Goal: Transaction & Acquisition: Book appointment/travel/reservation

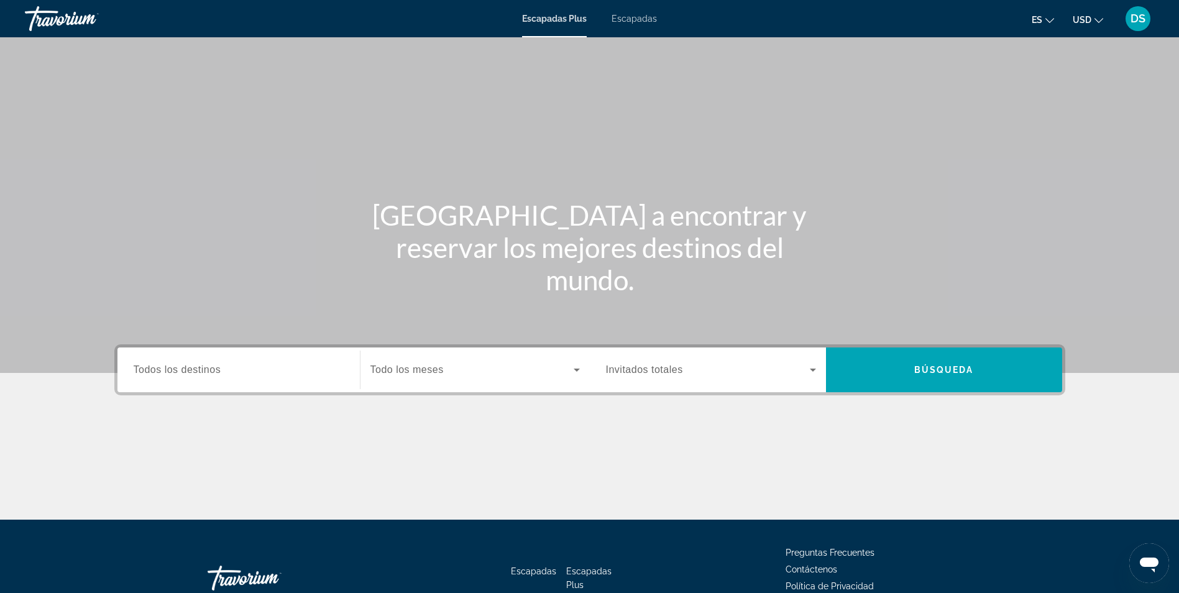
click at [638, 16] on span "Escapadas" at bounding box center [634, 19] width 45 height 10
click at [273, 373] on input "Destination Todos los destinos" at bounding box center [239, 370] width 210 height 15
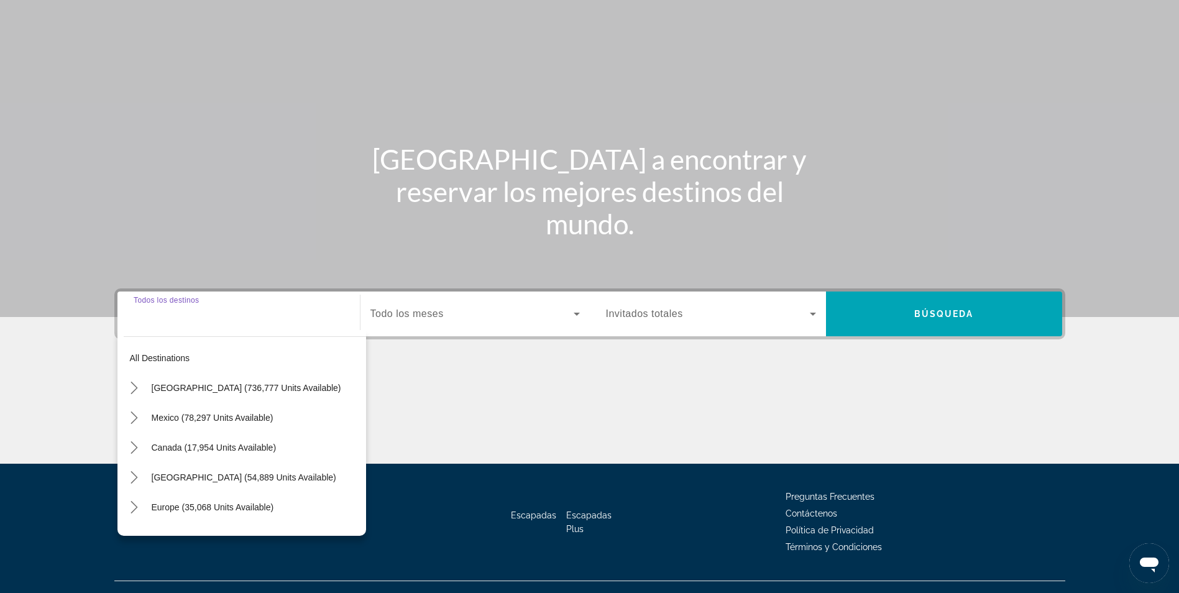
scroll to position [79, 0]
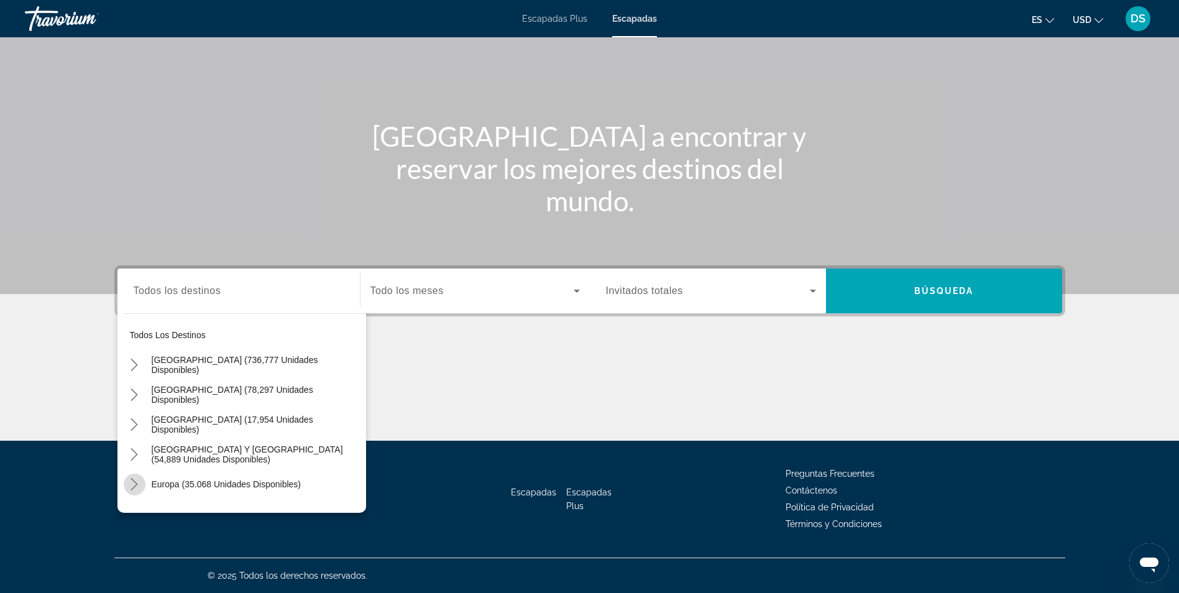
click at [135, 488] on icon "Toggle Europe (35.068 unidades disponibles) submenu" at bounding box center [134, 484] width 12 height 12
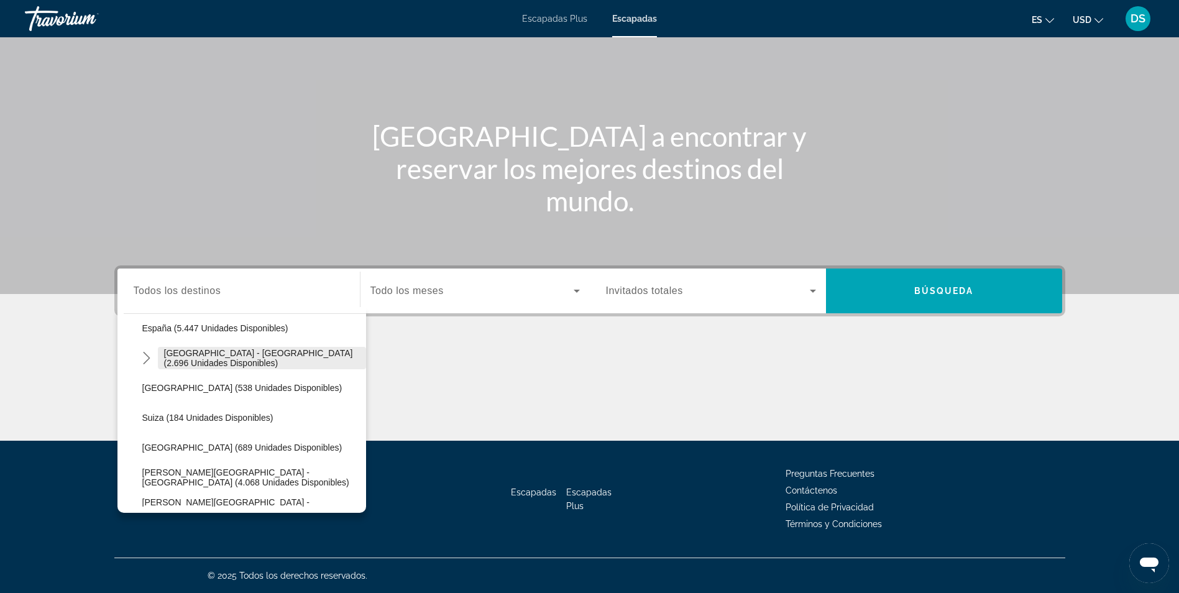
scroll to position [653, 0]
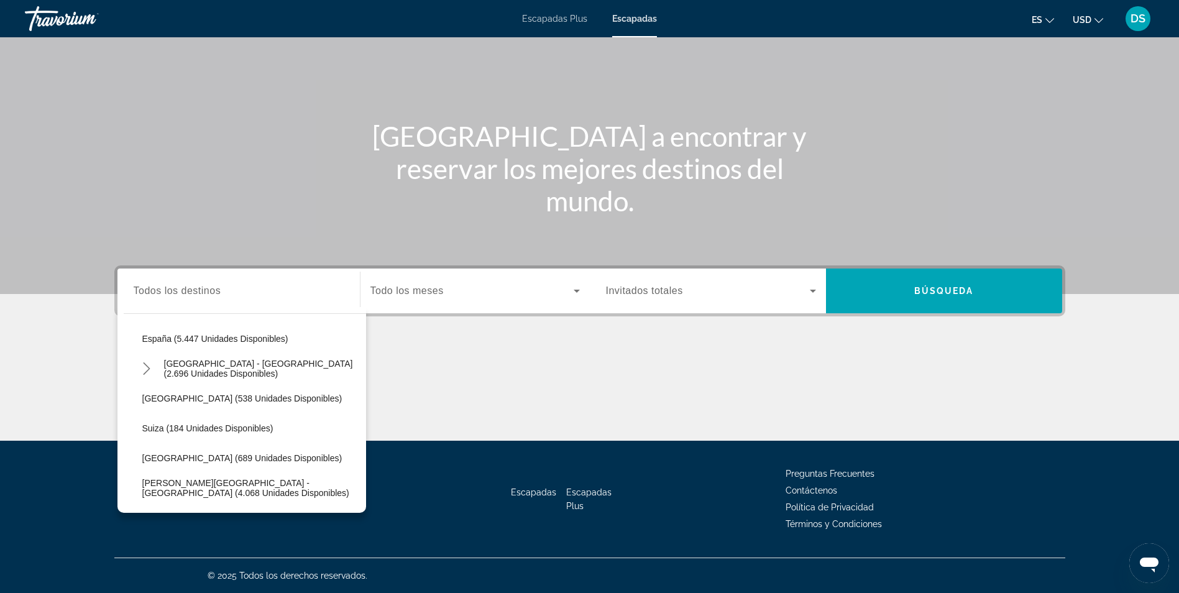
click at [191, 334] on span "España (5.447 unidades disponibles)" at bounding box center [215, 339] width 146 height 10
type input "**********"
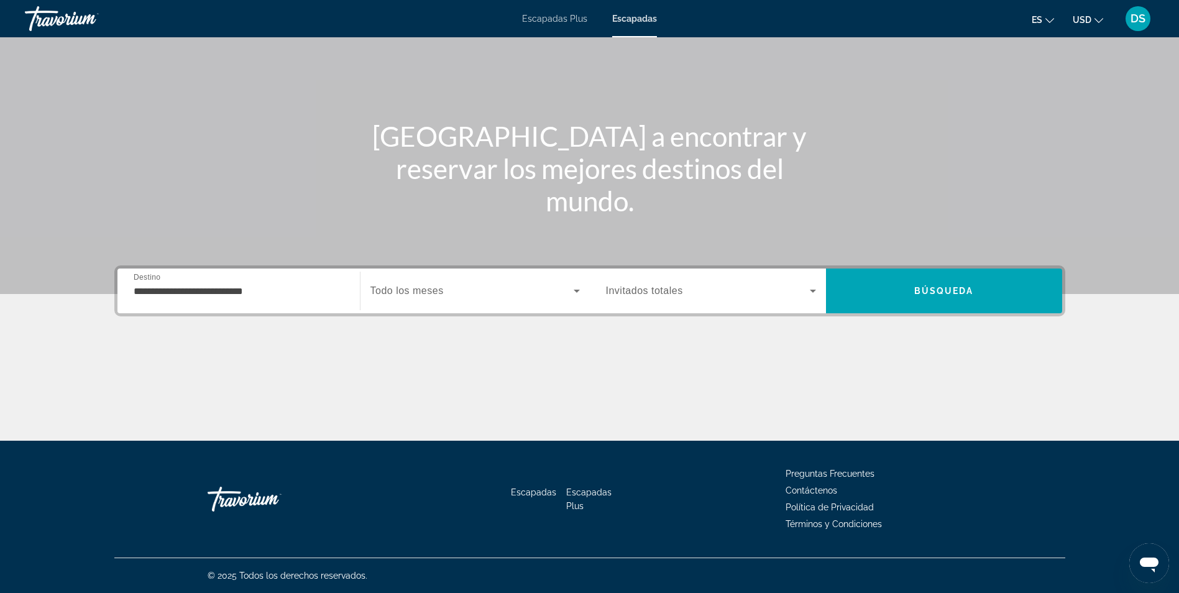
click at [423, 294] on span "Todo los meses" at bounding box center [406, 290] width 73 height 11
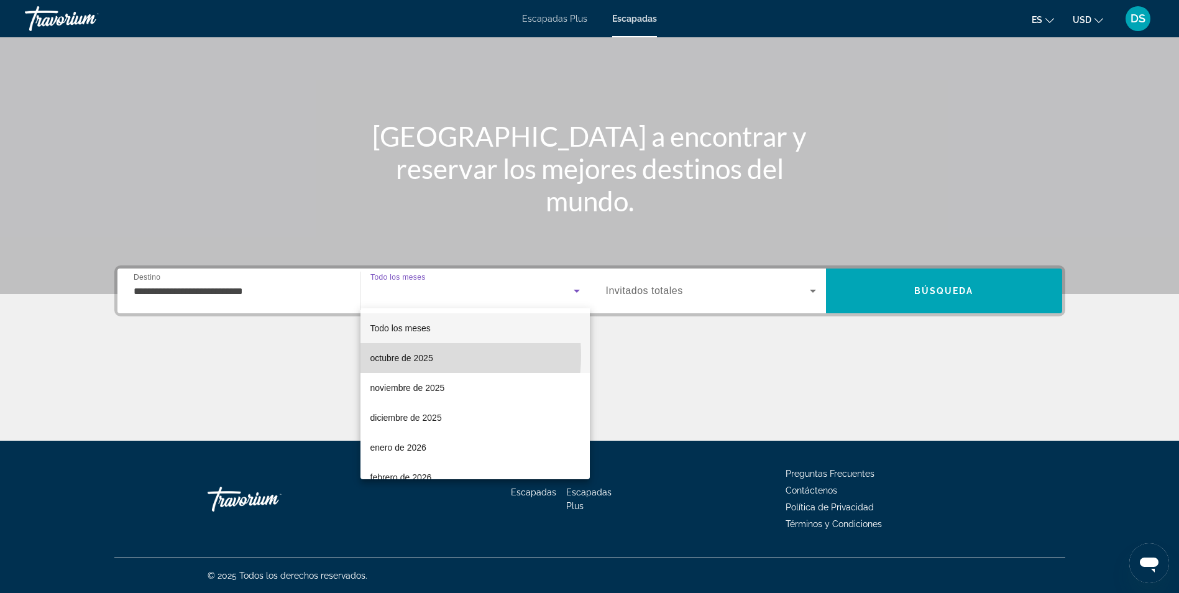
click at [411, 355] on font "octubre de 2025" at bounding box center [401, 358] width 63 height 10
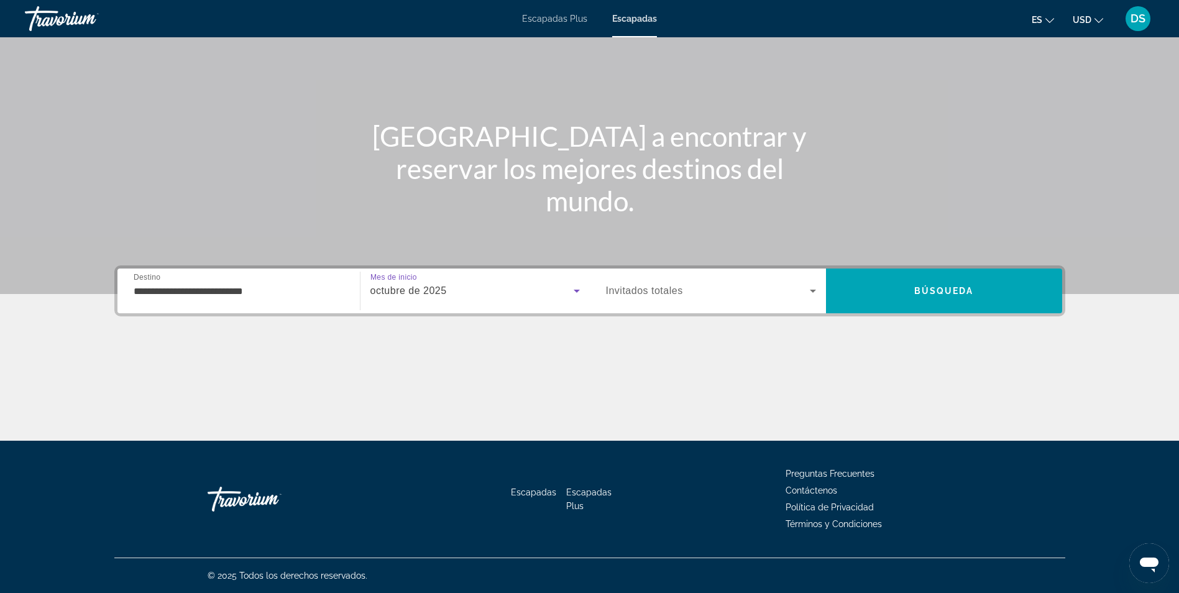
click at [606, 296] on span "Invitados totales" at bounding box center [644, 290] width 77 height 11
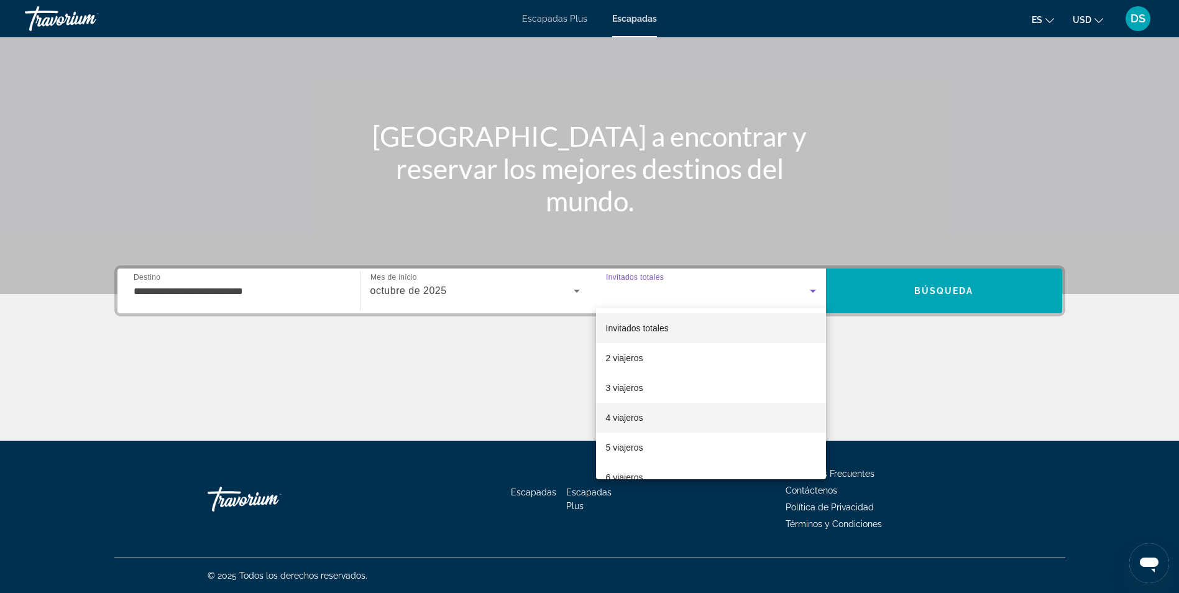
click at [656, 419] on mat-option "4 viajeros" at bounding box center [711, 418] width 230 height 30
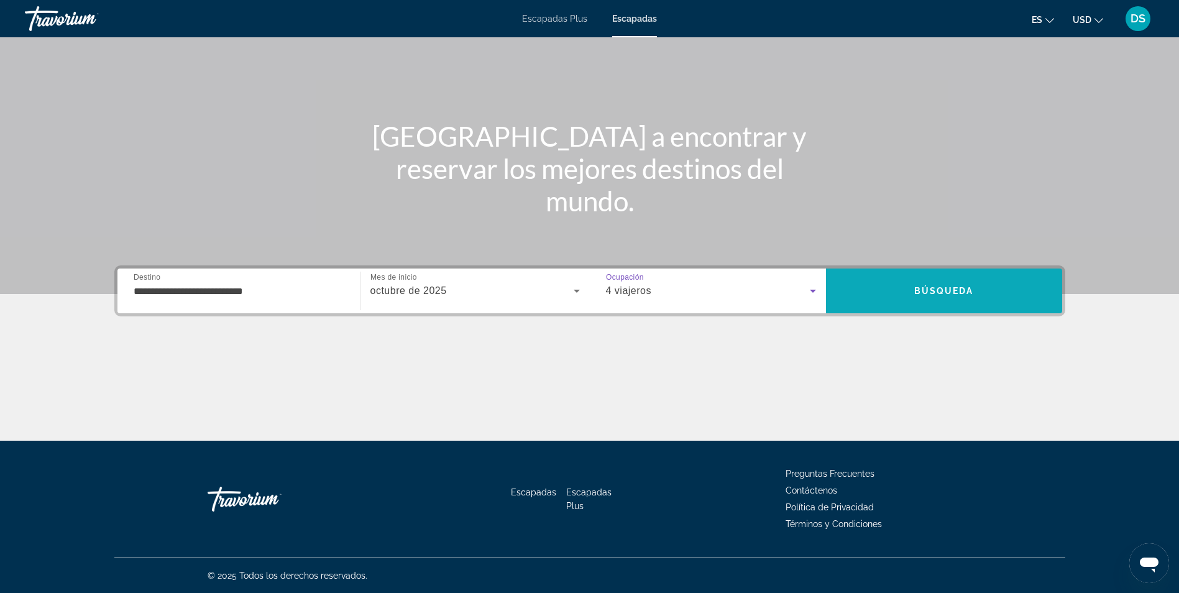
click at [904, 277] on span "Buscar" at bounding box center [944, 291] width 236 height 30
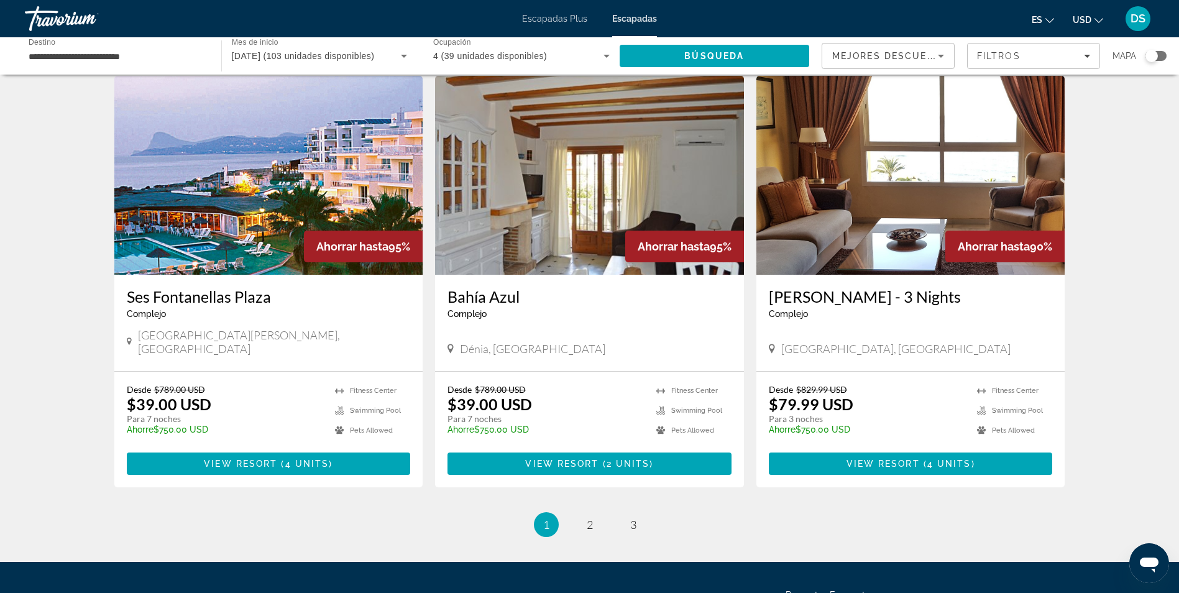
scroll to position [1418, 0]
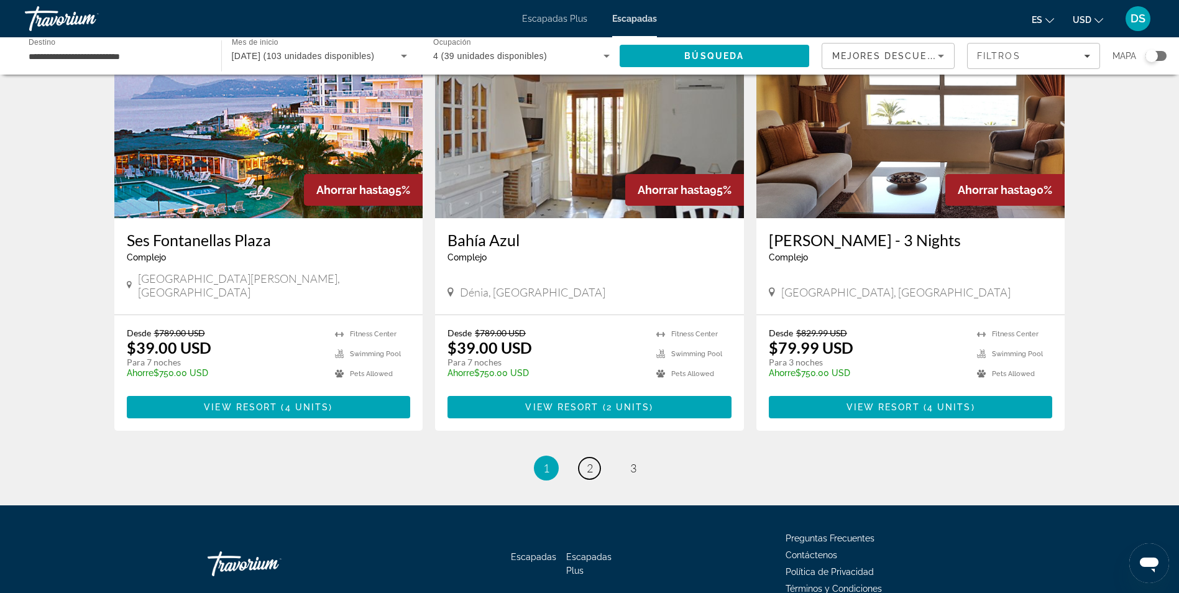
click at [581, 457] on link "page 2" at bounding box center [590, 468] width 22 height 22
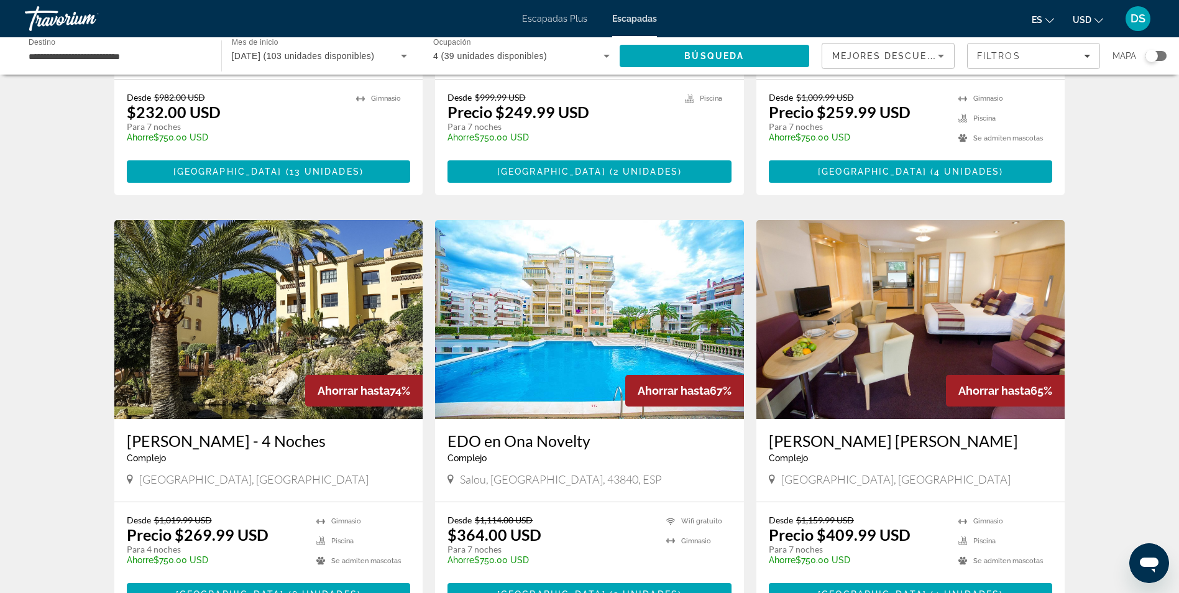
scroll to position [870, 0]
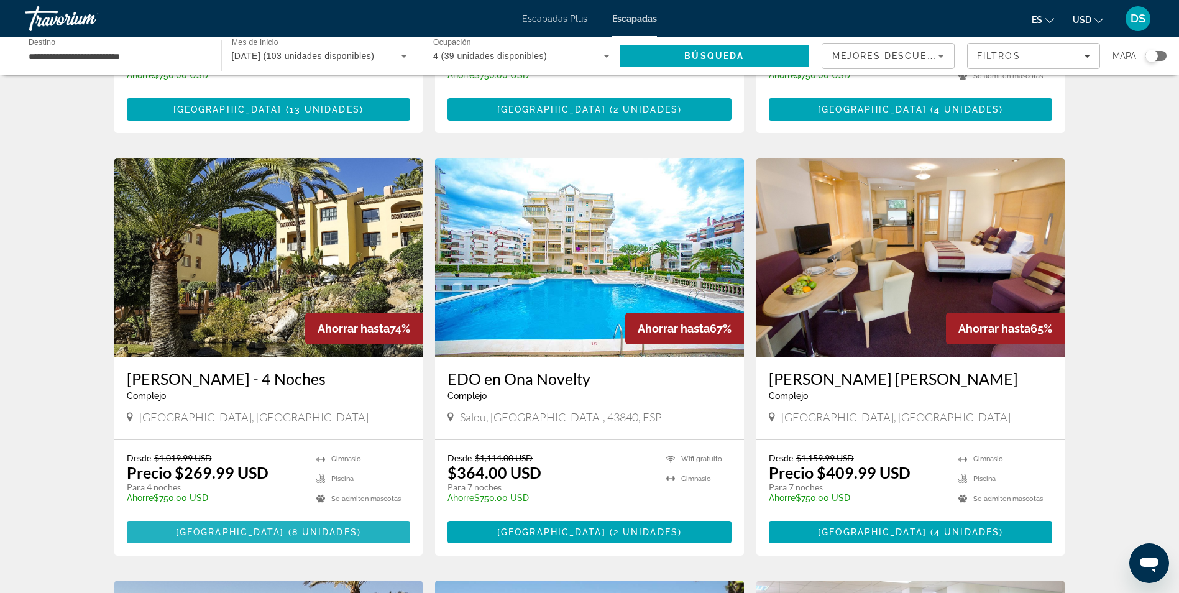
click at [250, 517] on span "Contenido principal" at bounding box center [269, 532] width 284 height 30
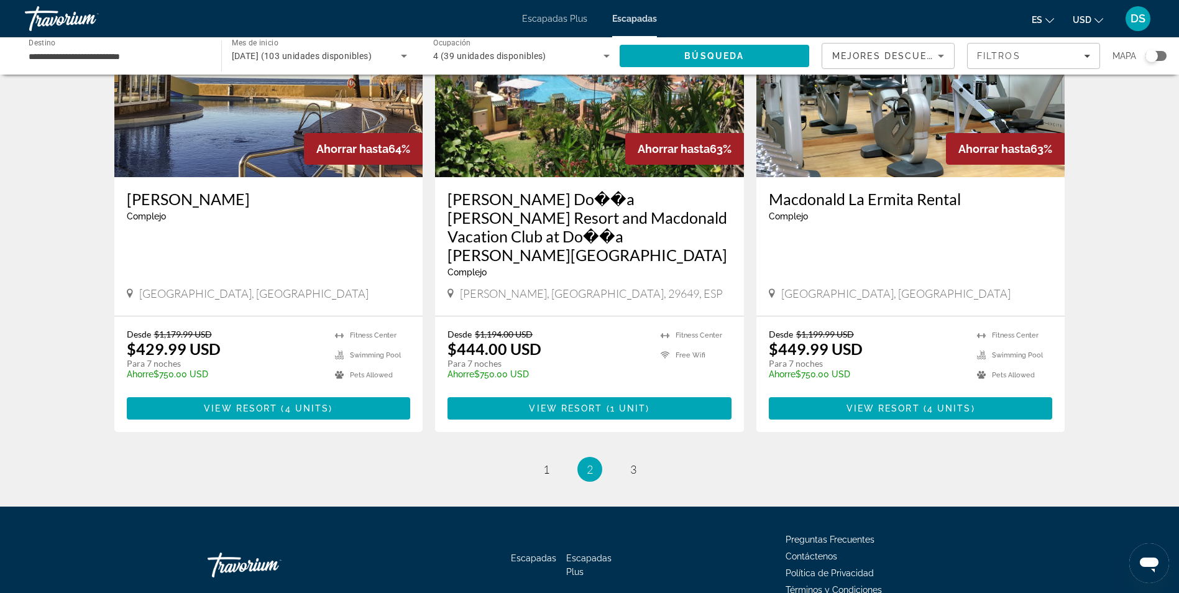
scroll to position [1473, 0]
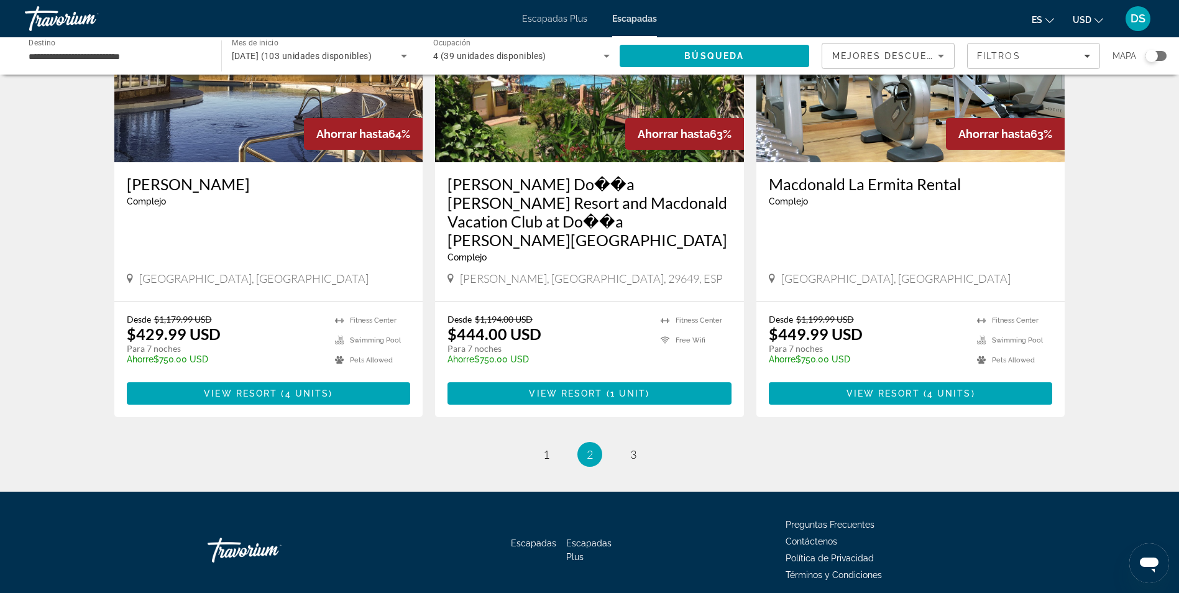
click at [621, 442] on li "page 3" at bounding box center [633, 454] width 25 height 25
click at [646, 442] on ul "2 / 3 page 1 You're on page 2 page 3" at bounding box center [589, 454] width 951 height 25
click at [634, 447] on span "3" at bounding box center [633, 454] width 6 height 14
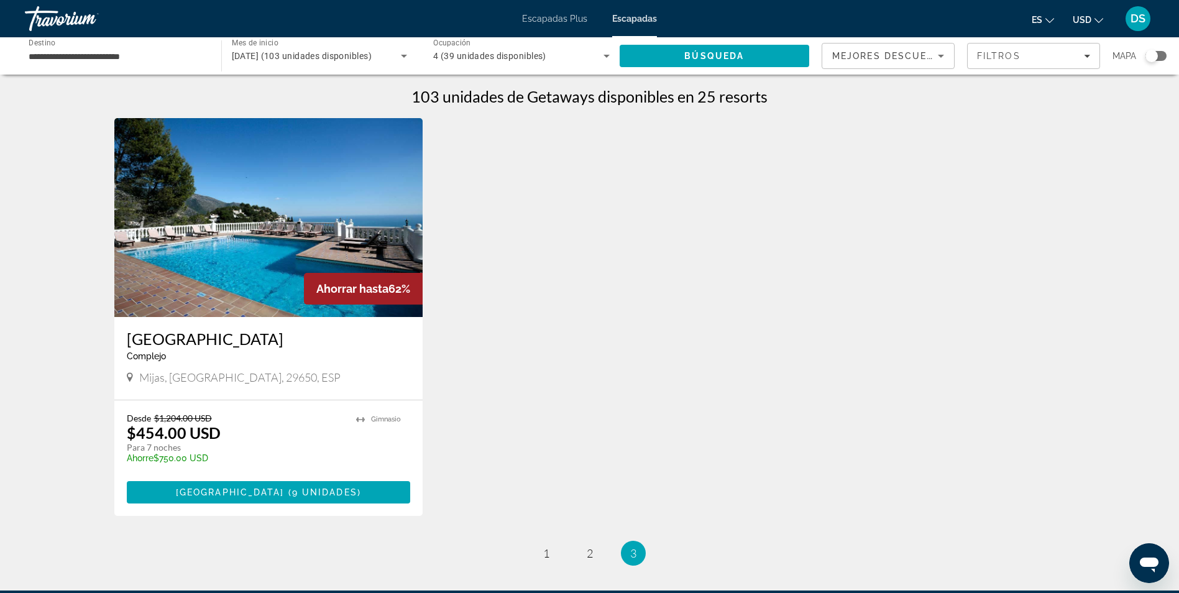
click at [536, 22] on span "Escapadas Plus" at bounding box center [554, 19] width 65 height 10
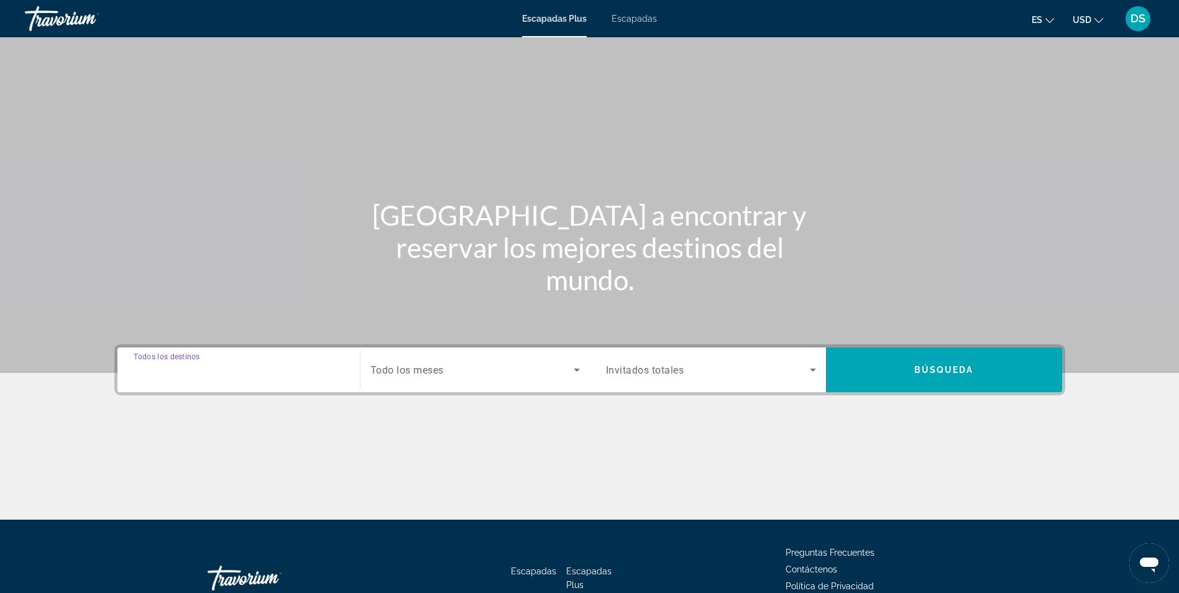
click at [248, 370] on input "Destination Todos los destinos" at bounding box center [239, 370] width 210 height 15
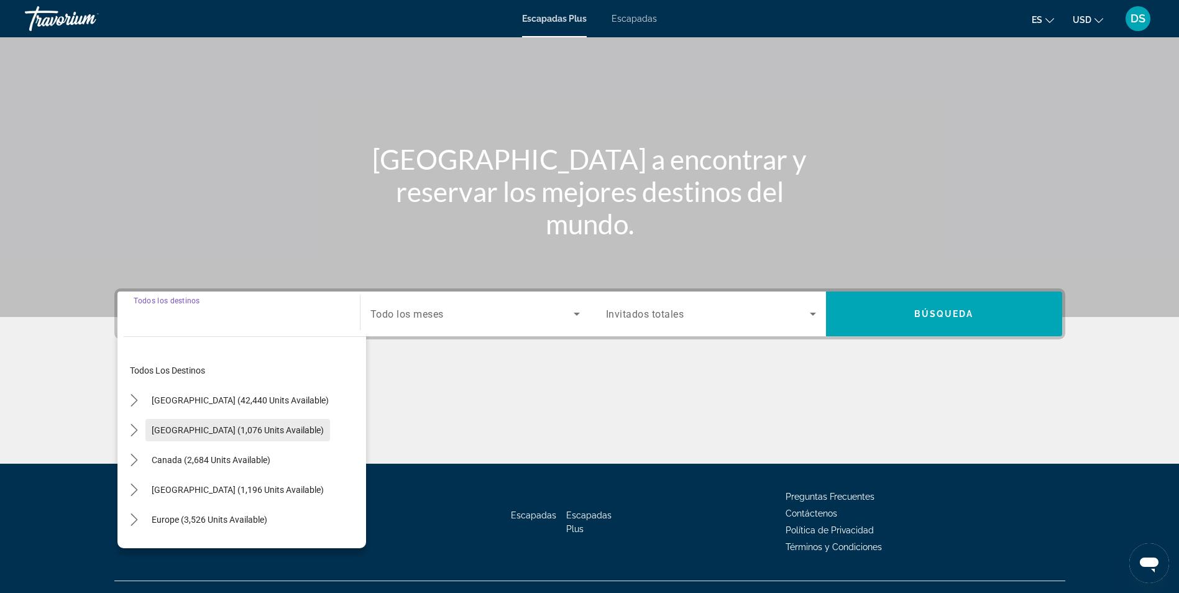
scroll to position [79, 0]
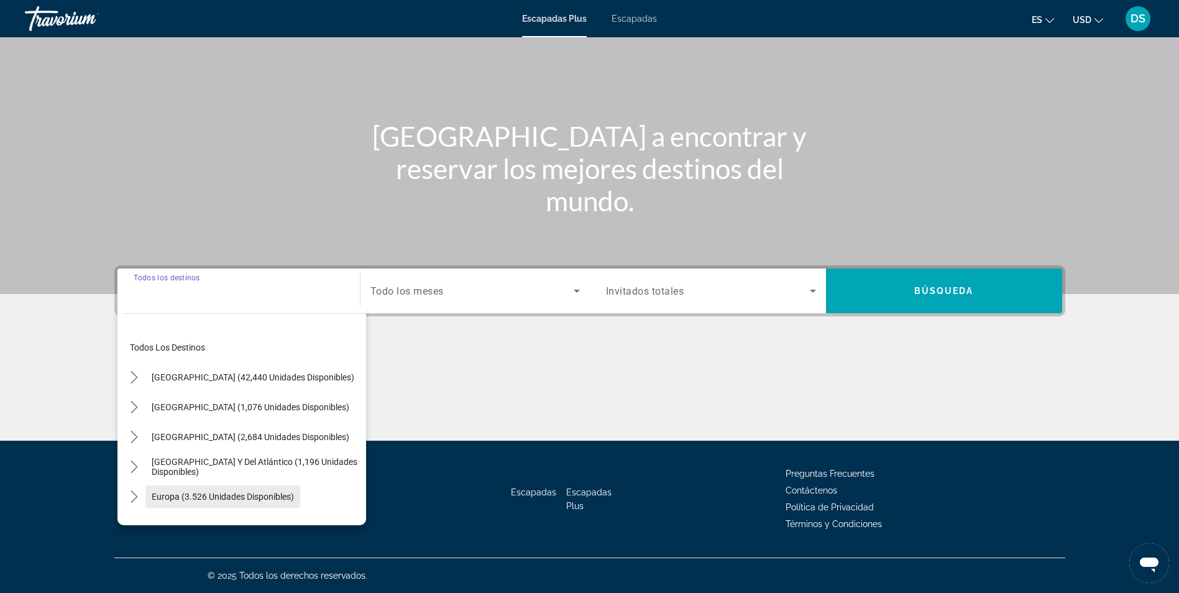
click at [170, 488] on span "Seleccionar destino: Europa (3.526 unidades disponibles)" at bounding box center [222, 497] width 155 height 30
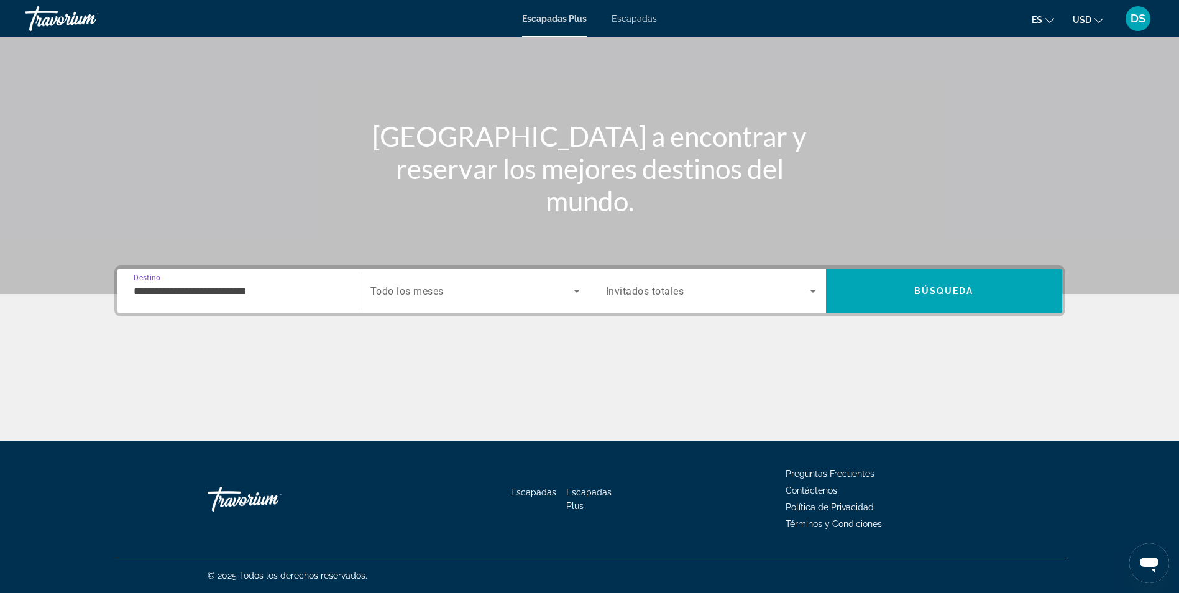
click at [445, 280] on div "Widget de búsqueda" at bounding box center [474, 290] width 209 height 35
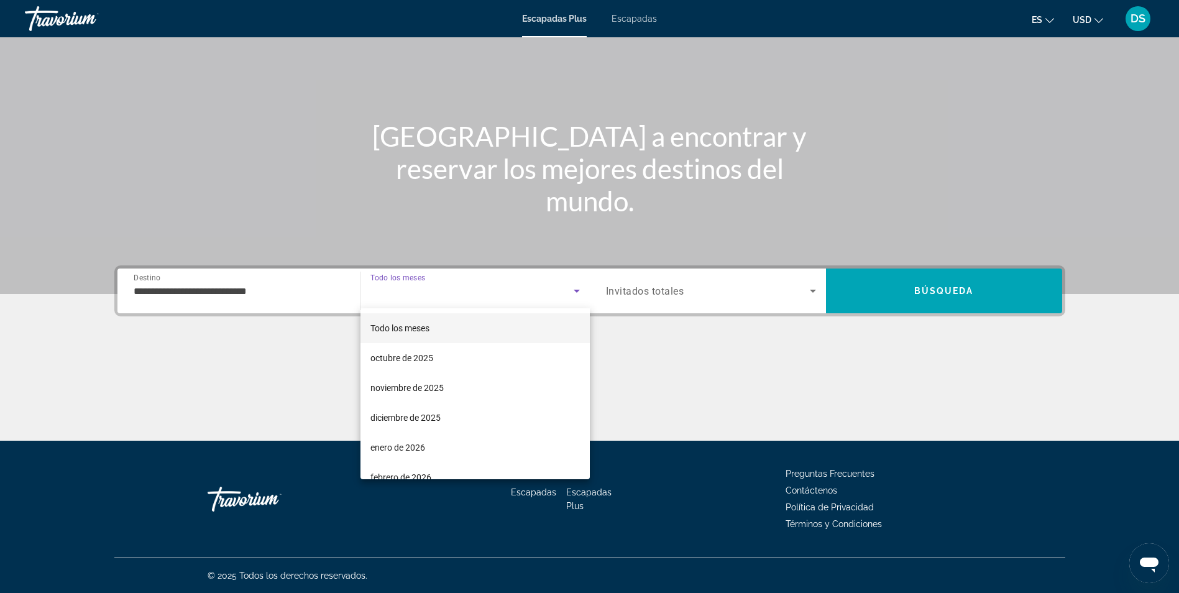
click at [176, 291] on div at bounding box center [589, 296] width 1179 height 593
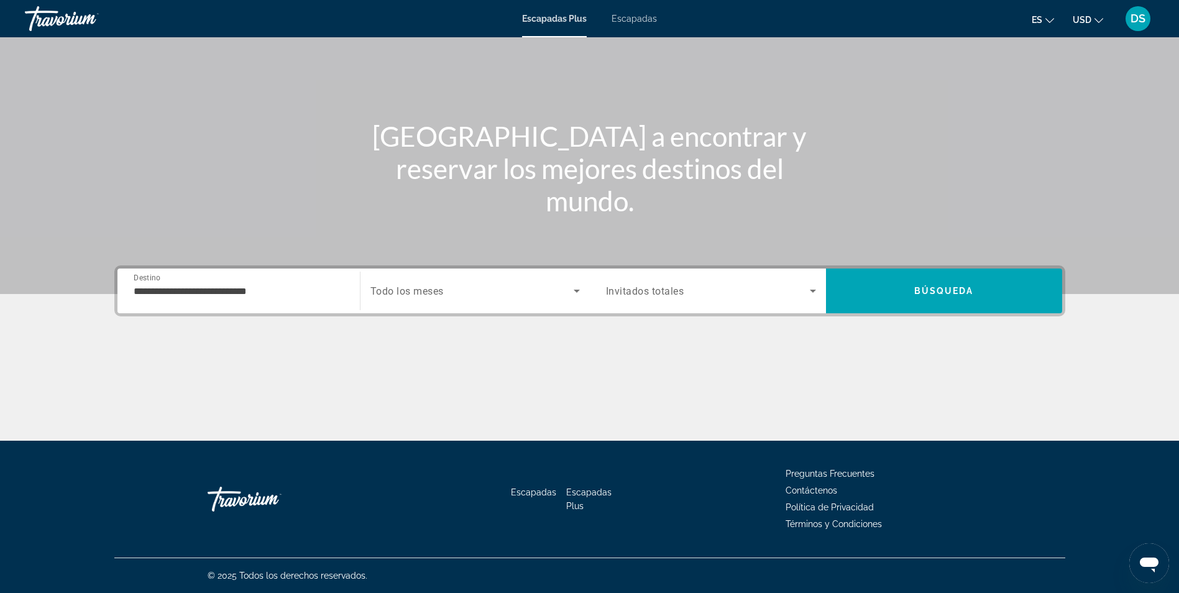
drag, startPoint x: 171, startPoint y: 308, endPoint x: 183, endPoint y: 300, distance: 14.5
click at [172, 308] on div "**********" at bounding box center [239, 290] width 210 height 35
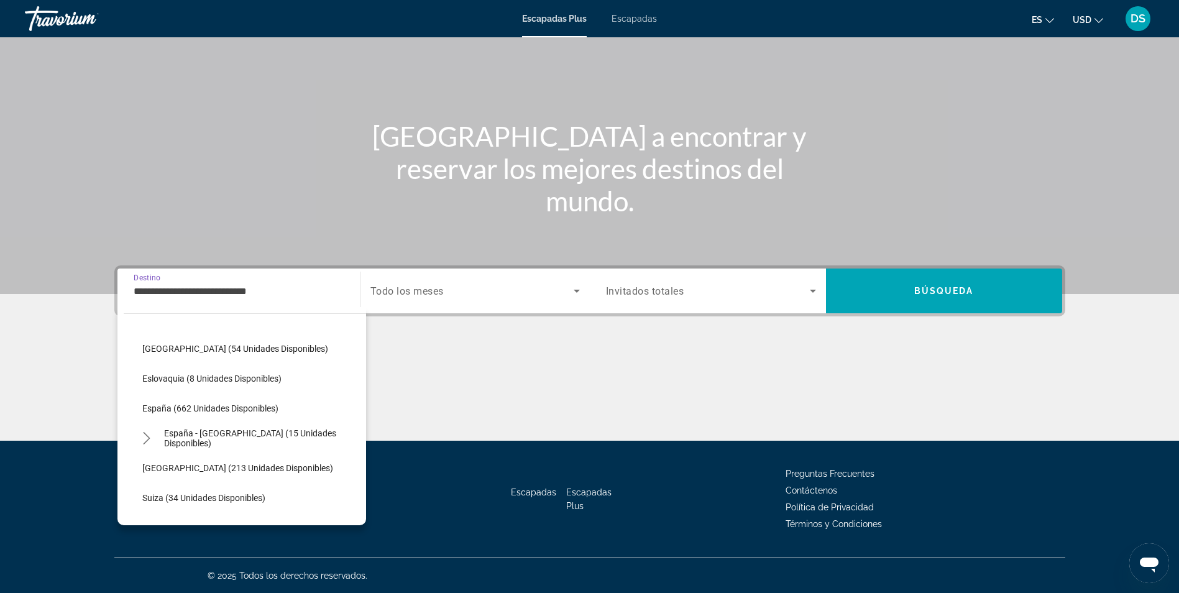
scroll to position [509, 0]
click at [191, 401] on span "España (662 unidades disponibles)" at bounding box center [210, 405] width 136 height 10
type input "**********"
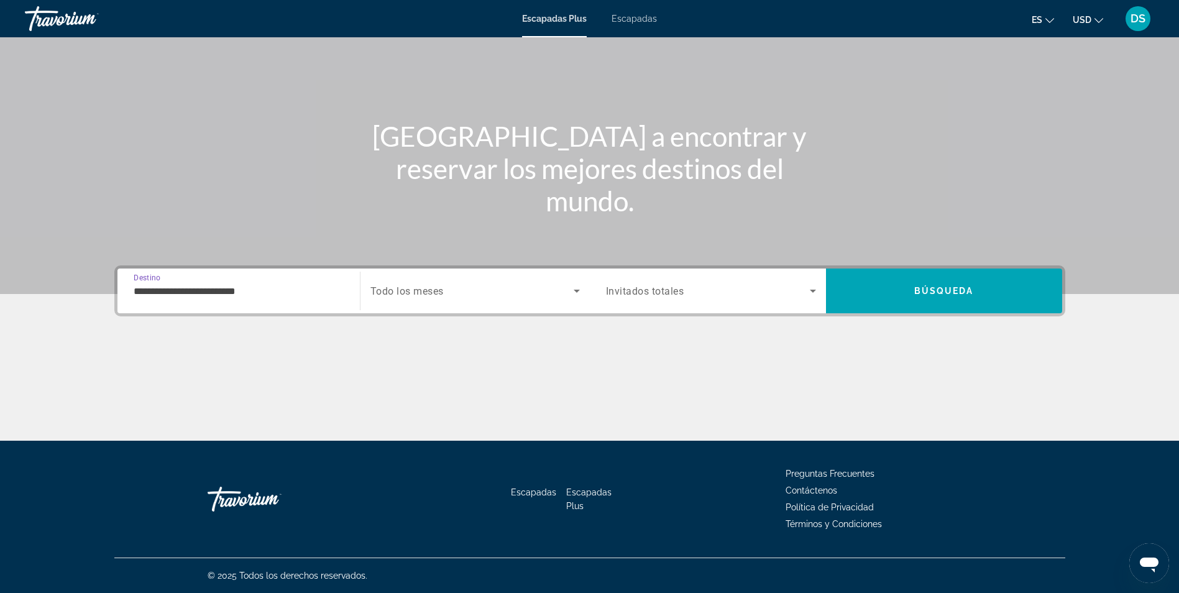
click at [419, 280] on div "Widget de búsqueda" at bounding box center [474, 290] width 209 height 35
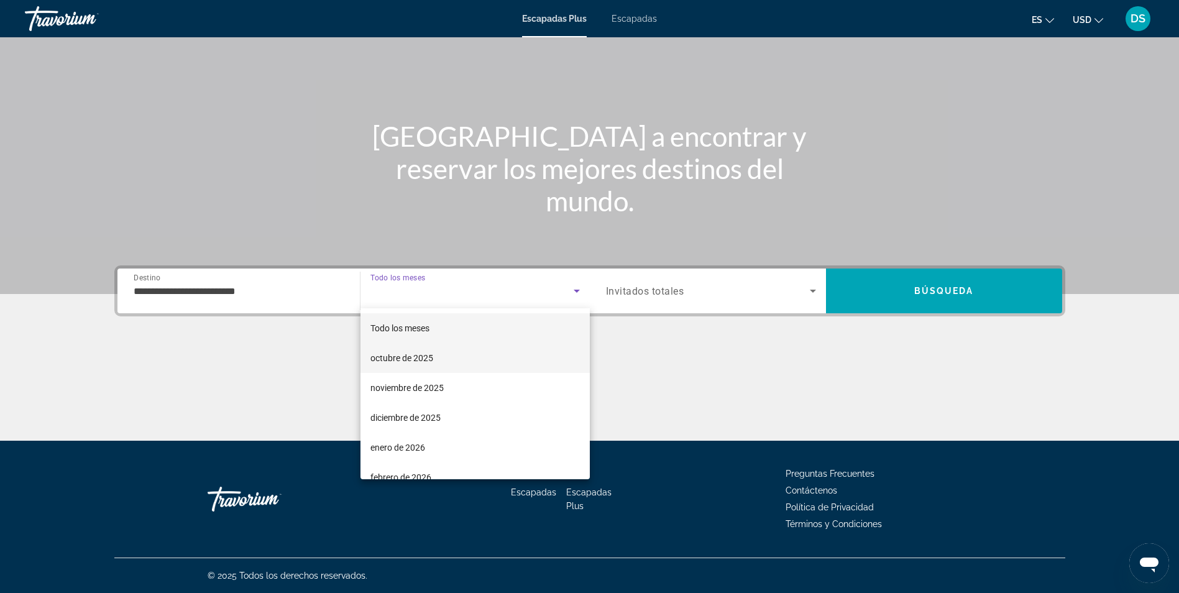
click at [417, 363] on span "octubre de 2025" at bounding box center [401, 358] width 63 height 15
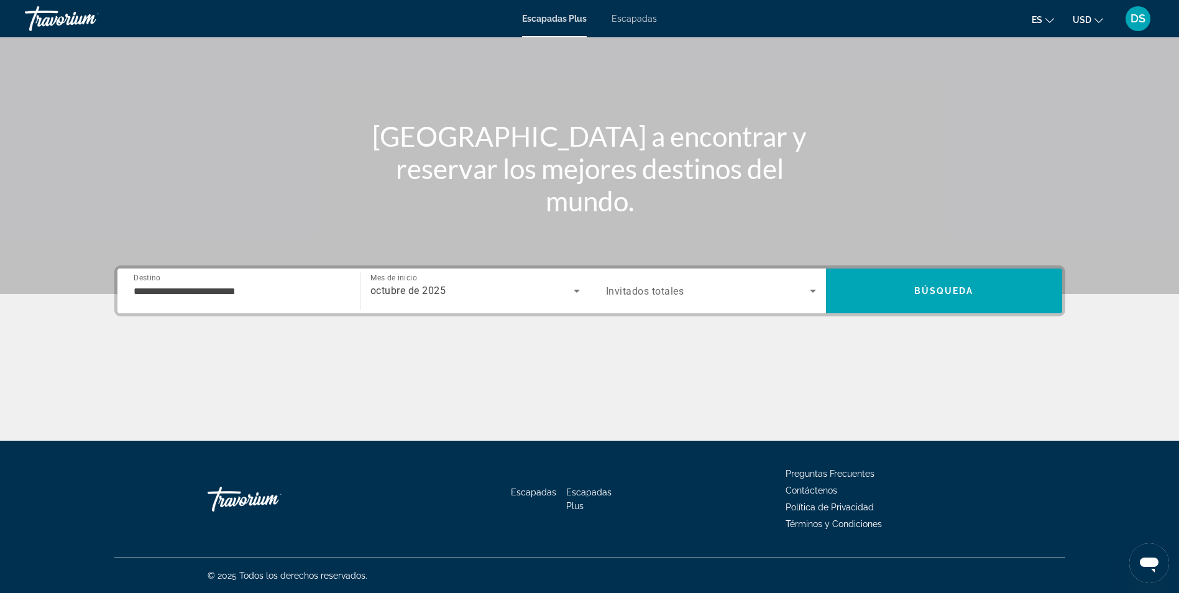
click at [649, 287] on span "Invitados totales" at bounding box center [645, 291] width 78 height 12
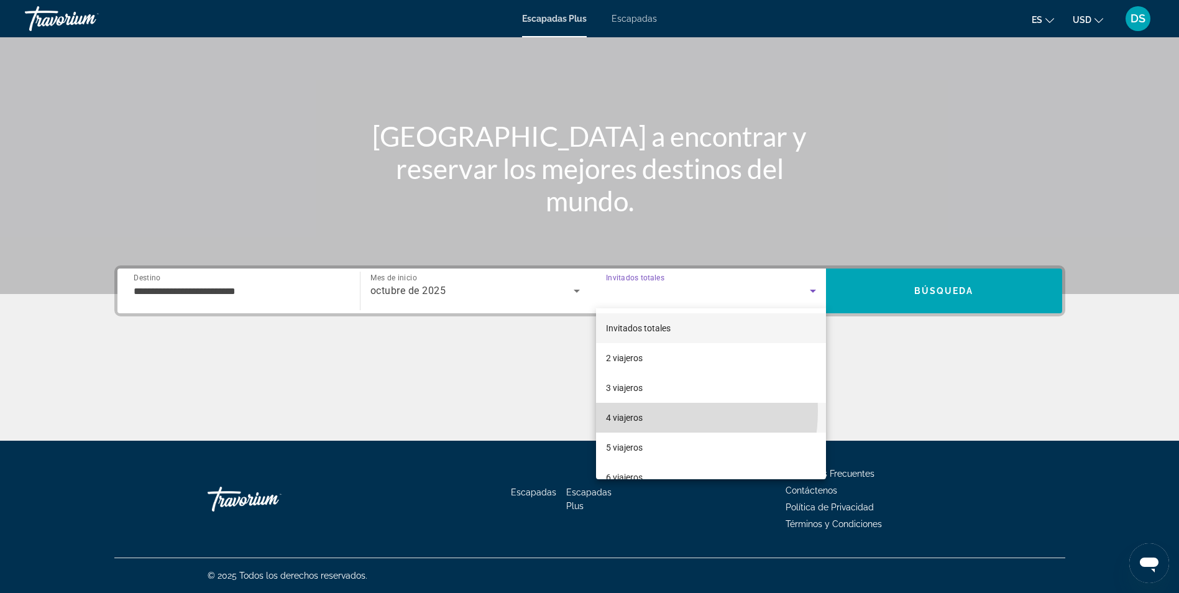
click at [646, 411] on mat-option "4 viajeros" at bounding box center [711, 418] width 230 height 30
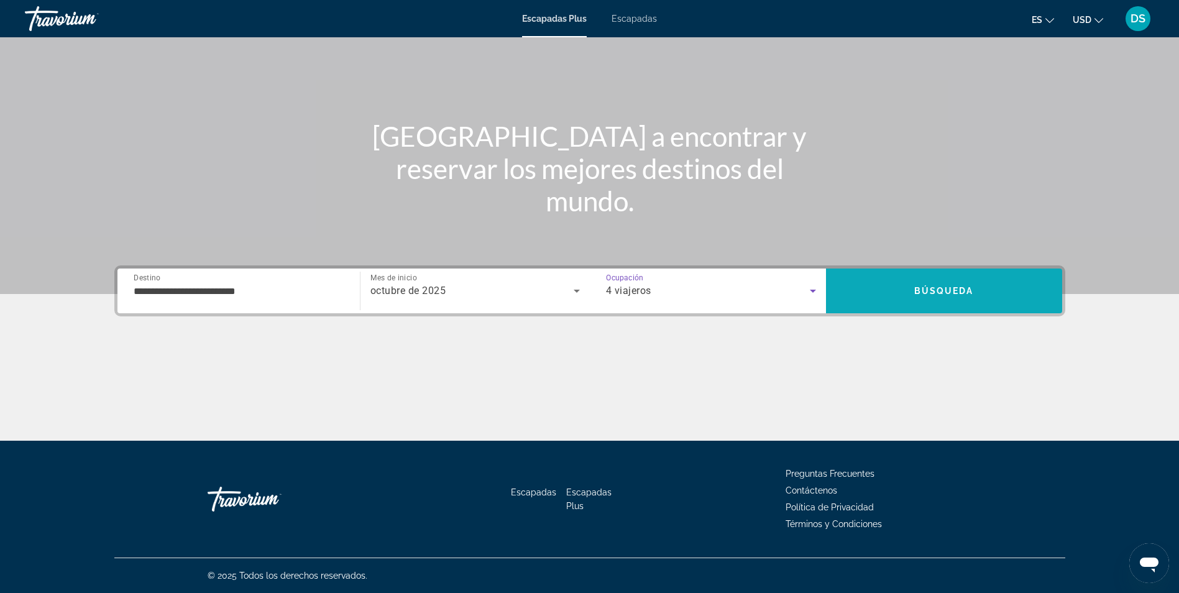
click at [859, 294] on span "Buscar" at bounding box center [944, 291] width 236 height 30
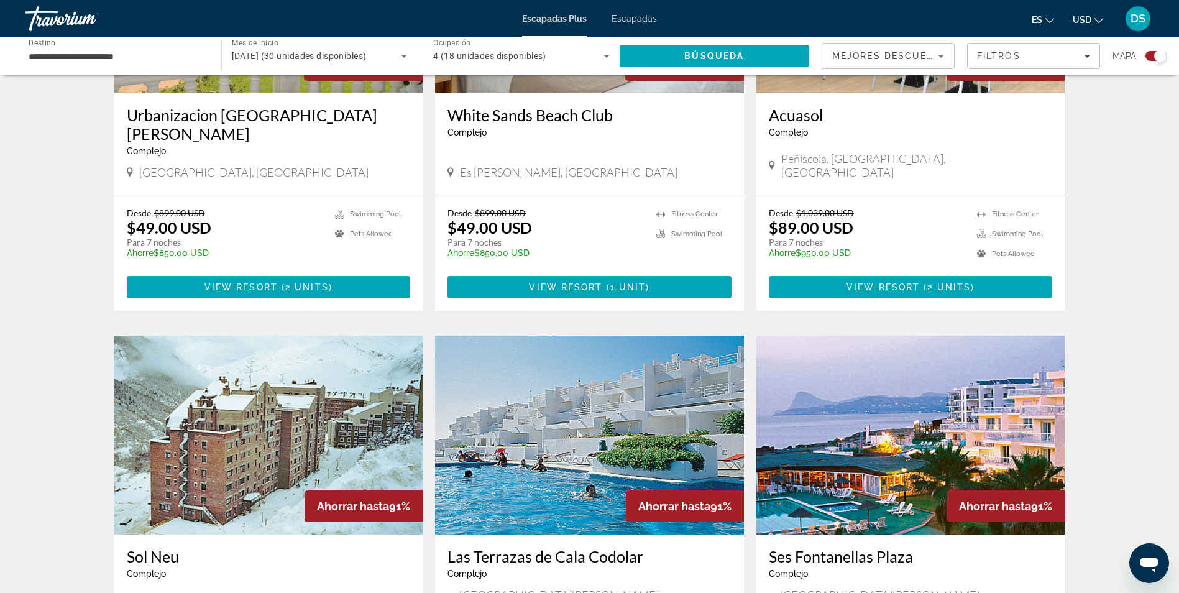
scroll to position [932, 0]
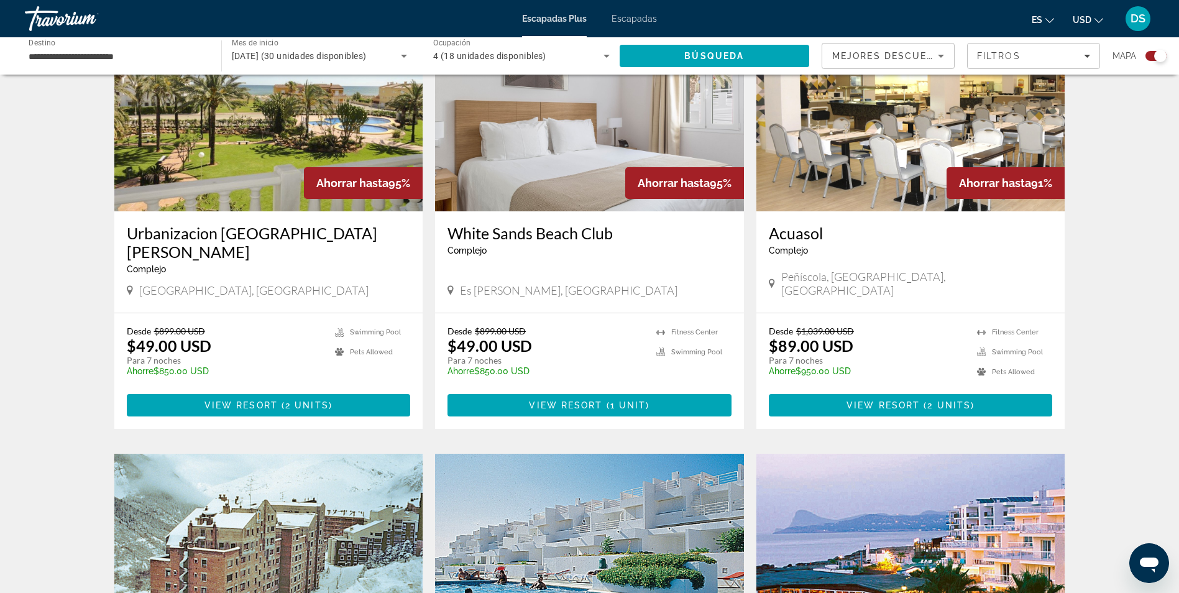
click at [636, 17] on span "Escapadas" at bounding box center [634, 19] width 45 height 10
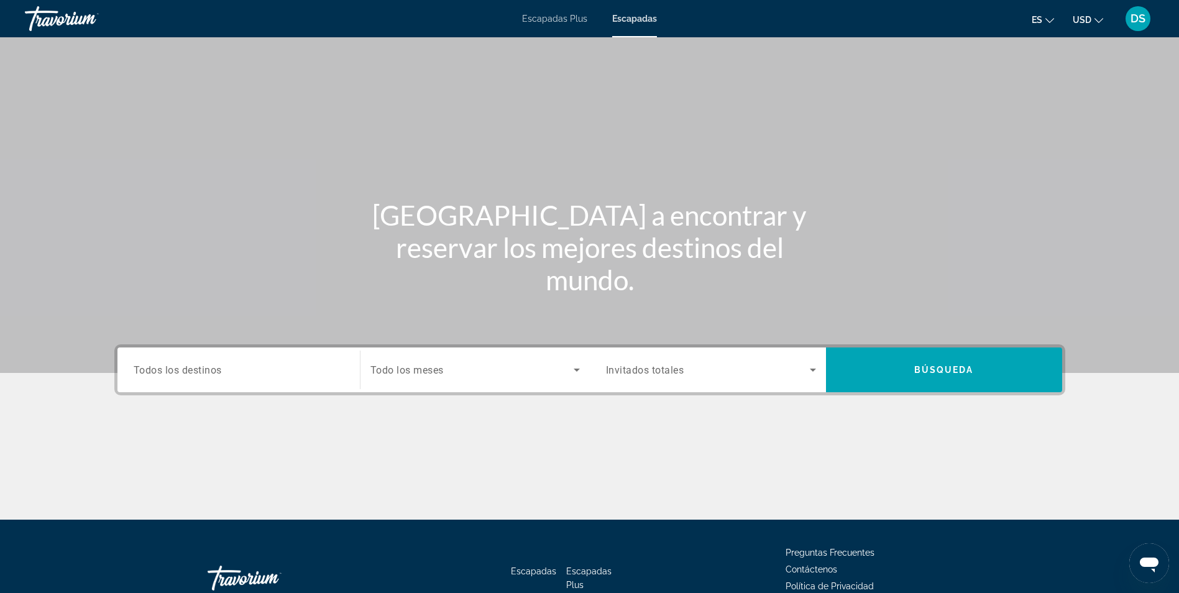
click at [235, 380] on div "Widget de búsqueda" at bounding box center [239, 369] width 210 height 35
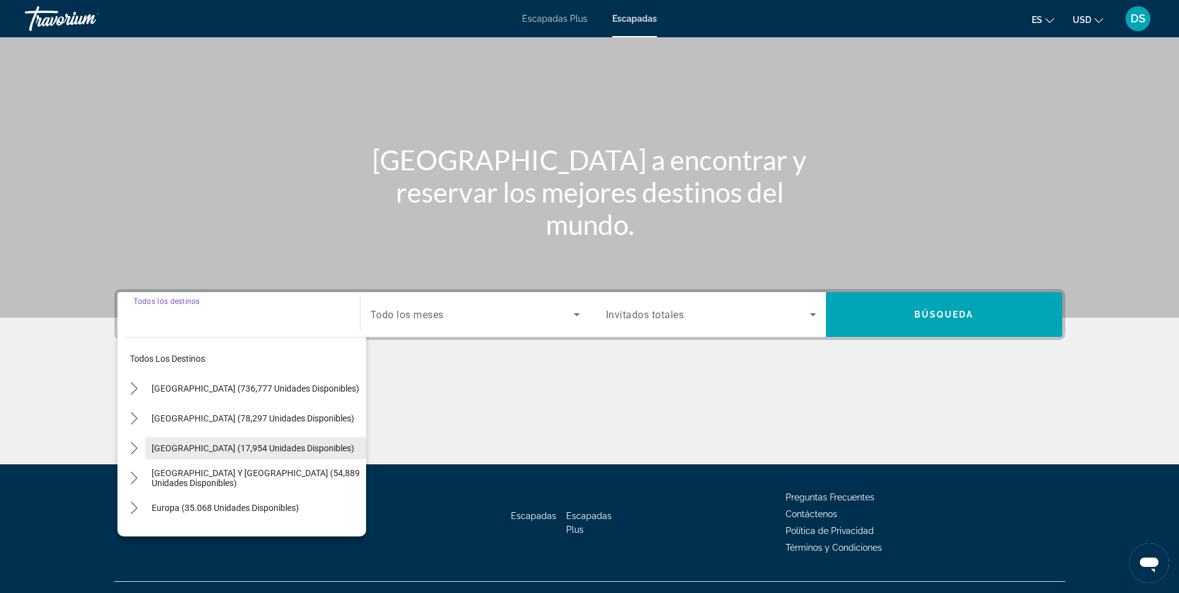
scroll to position [79, 0]
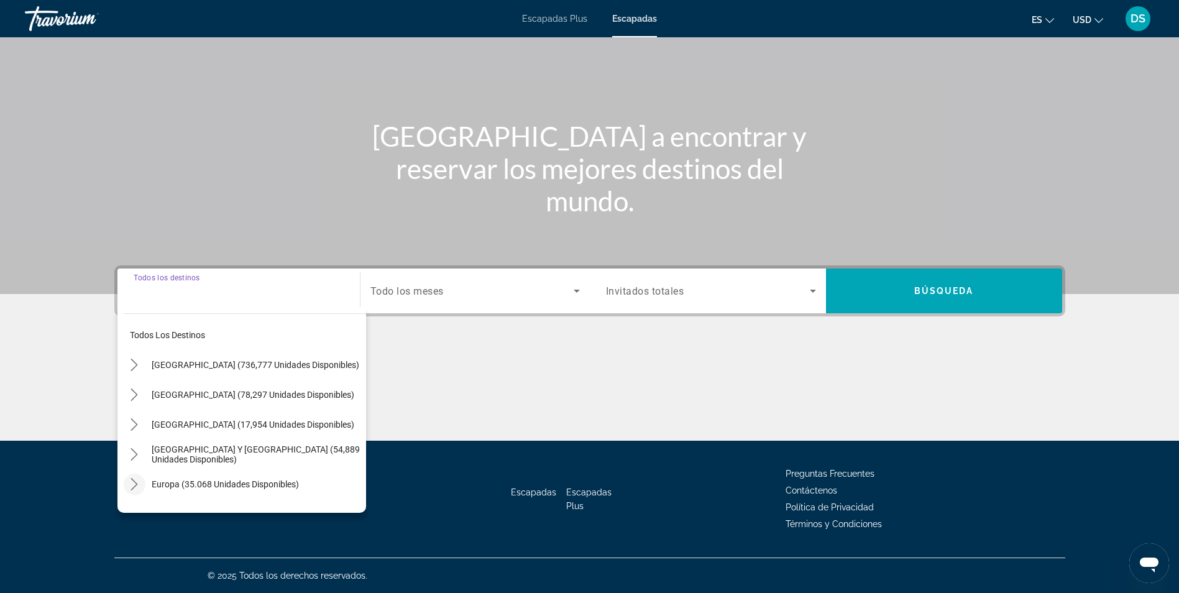
click at [131, 483] on icon "Toggle Europe (35.068 unidades disponibles) submenu" at bounding box center [134, 484] width 12 height 12
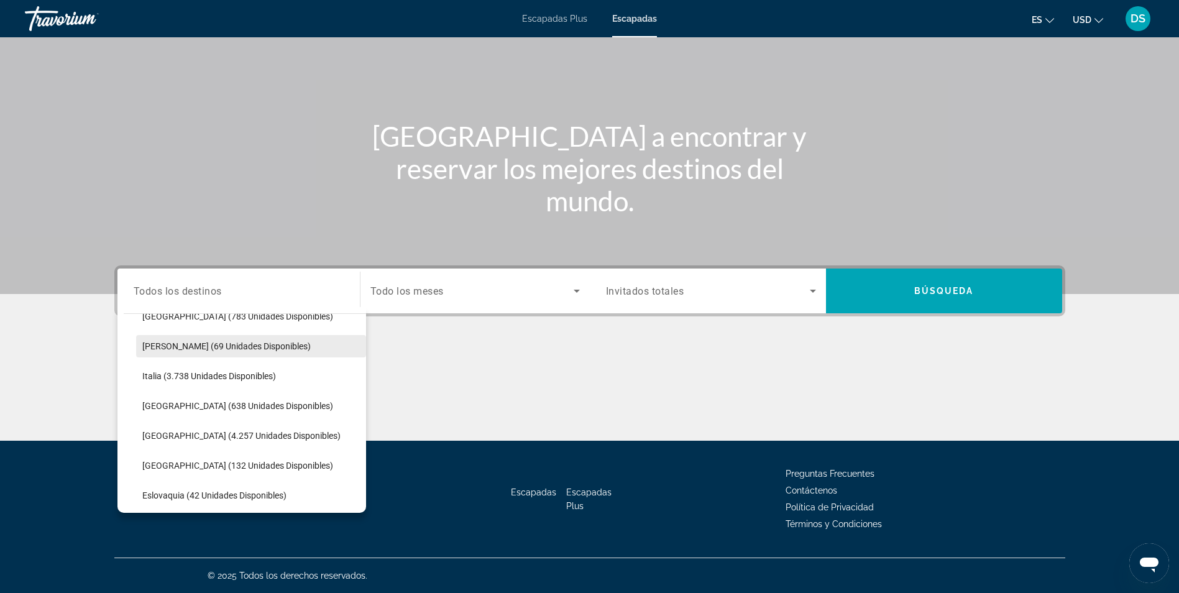
scroll to position [590, 0]
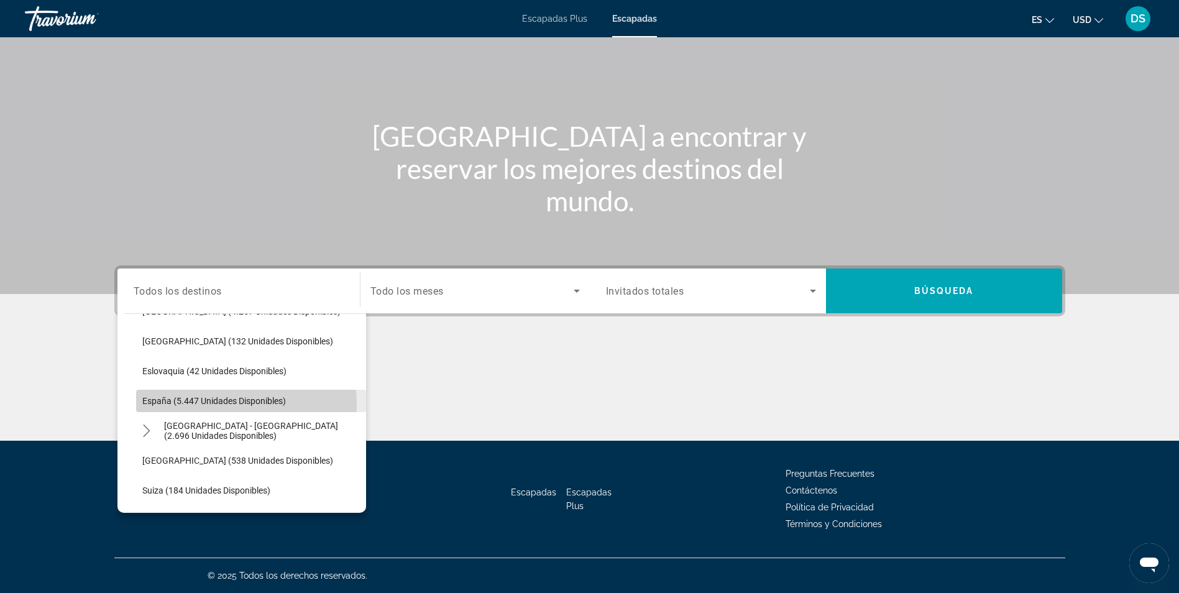
click at [181, 404] on span "España (5.447 unidades disponibles)" at bounding box center [214, 401] width 144 height 10
type input "**********"
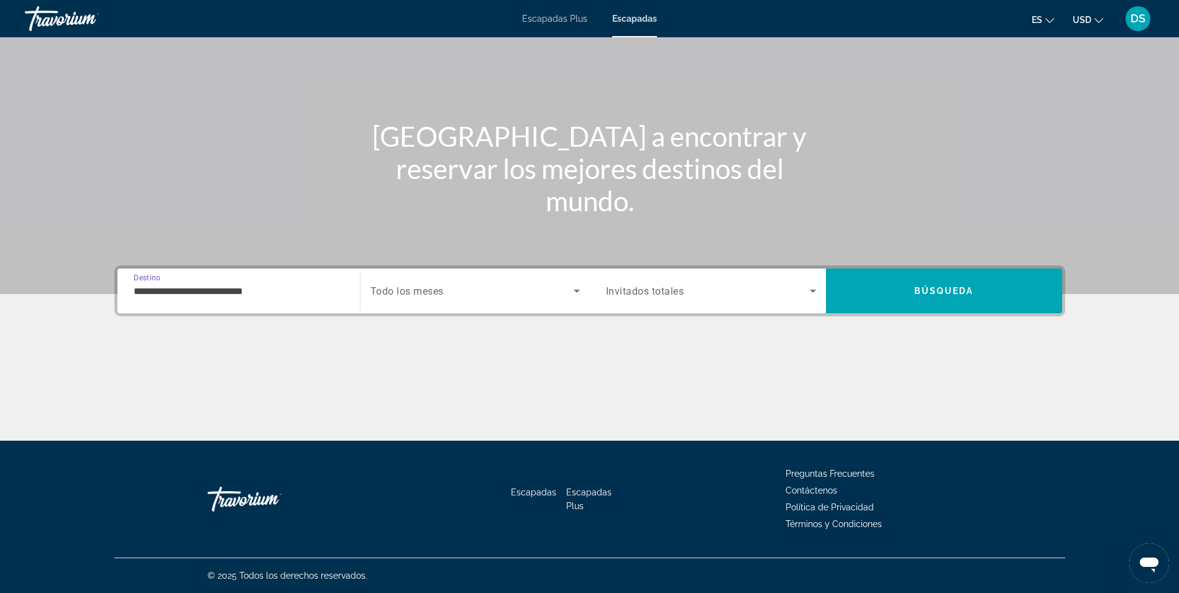
click at [454, 293] on span "Widget de búsqueda" at bounding box center [471, 290] width 203 height 15
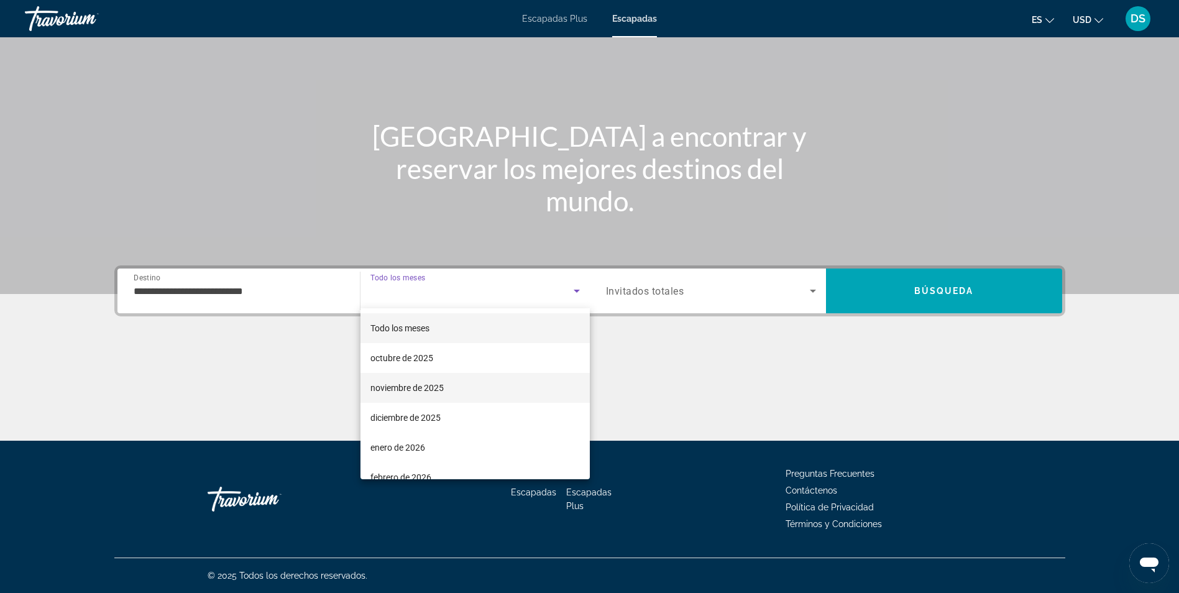
click at [419, 382] on span "noviembre de 2025" at bounding box center [406, 387] width 73 height 15
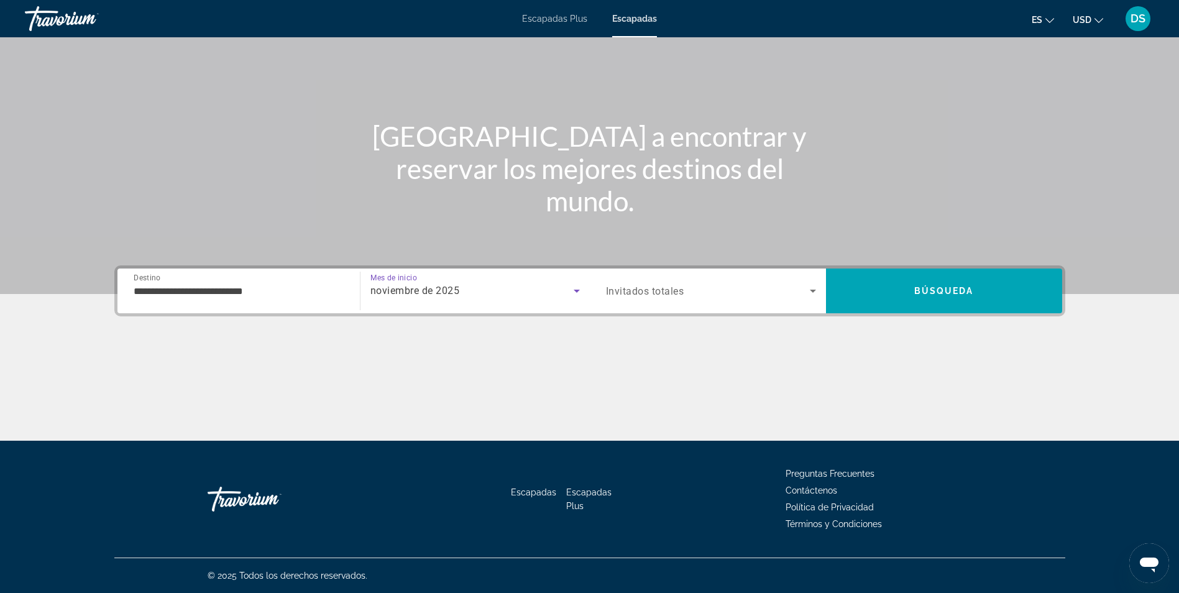
click at [481, 294] on div "noviembre de 2025" at bounding box center [471, 290] width 203 height 15
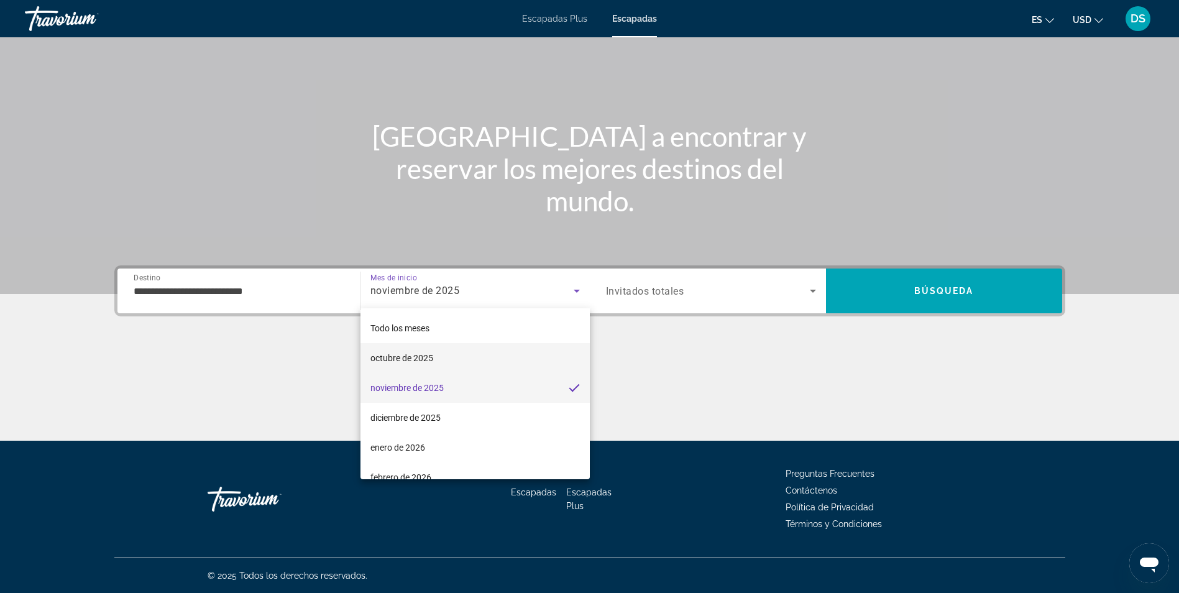
click at [459, 360] on mat-option "octubre de 2025" at bounding box center [474, 358] width 229 height 30
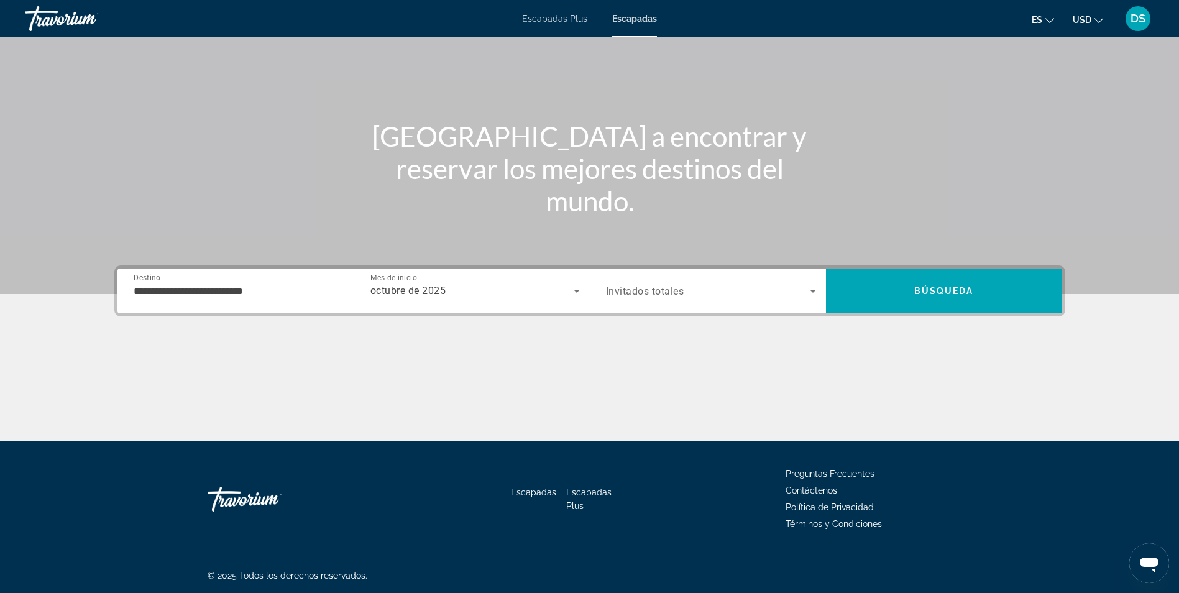
click at [668, 300] on div "Widget de búsqueda" at bounding box center [711, 290] width 210 height 35
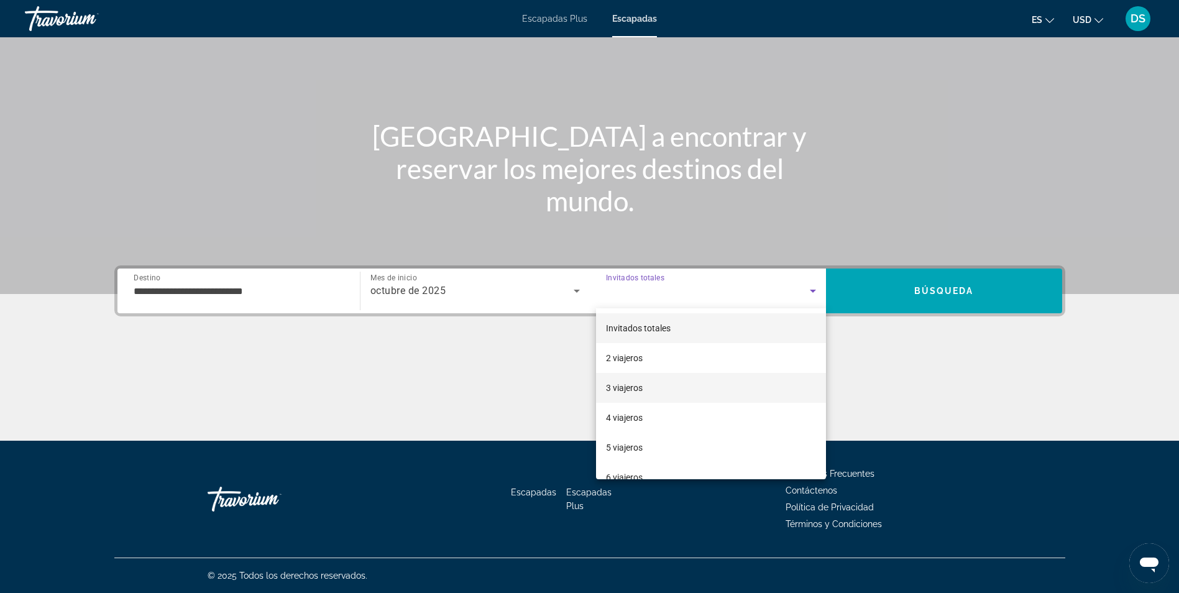
click at [677, 387] on mat-option "3 viajeros" at bounding box center [711, 388] width 230 height 30
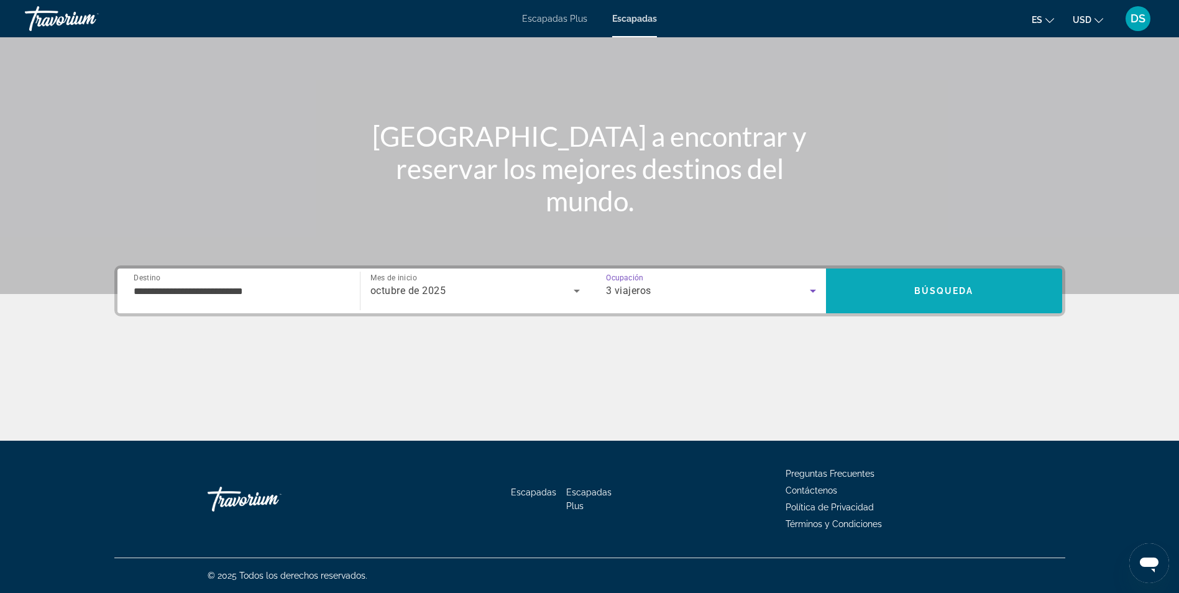
click at [874, 297] on span "Buscar" at bounding box center [944, 291] width 236 height 30
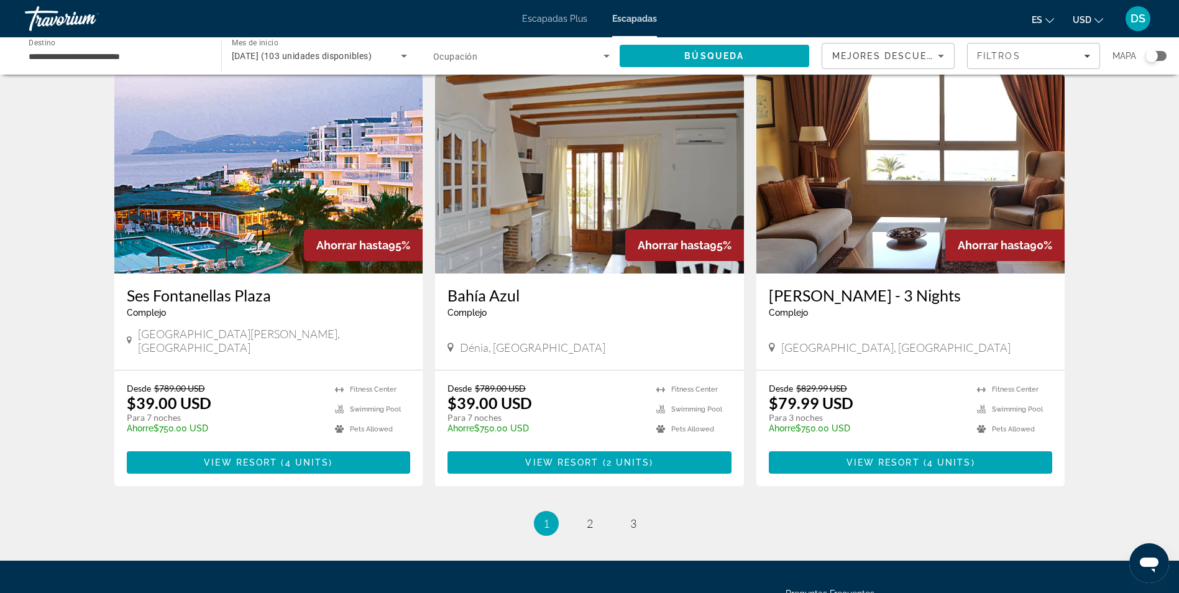
scroll to position [1367, 0]
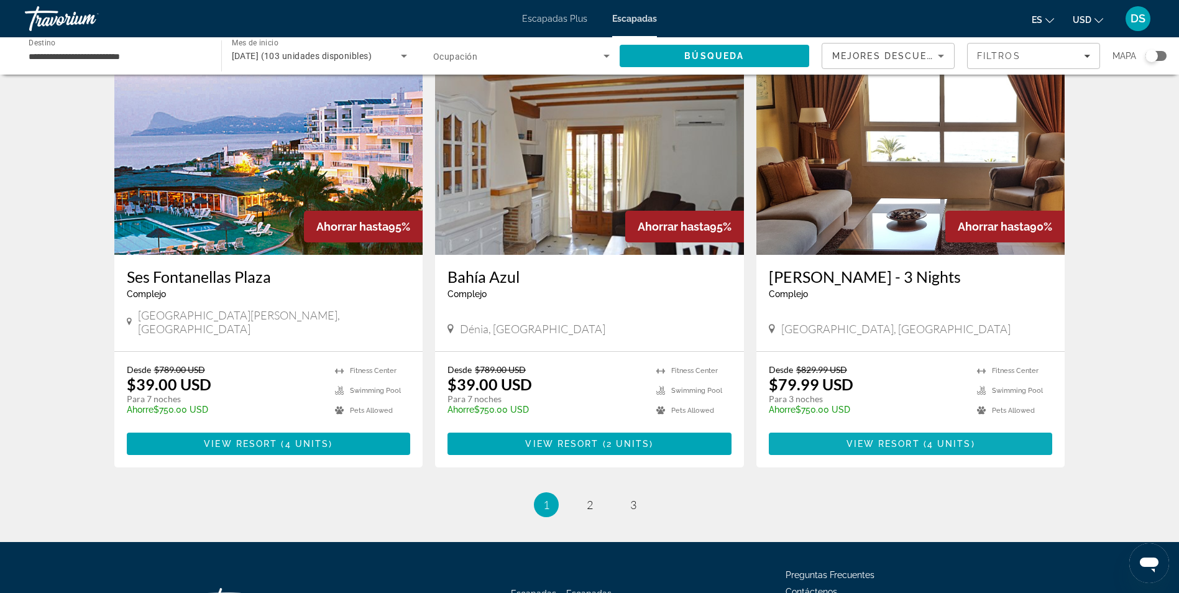
click at [865, 439] on span "View Resort" at bounding box center [882, 444] width 73 height 10
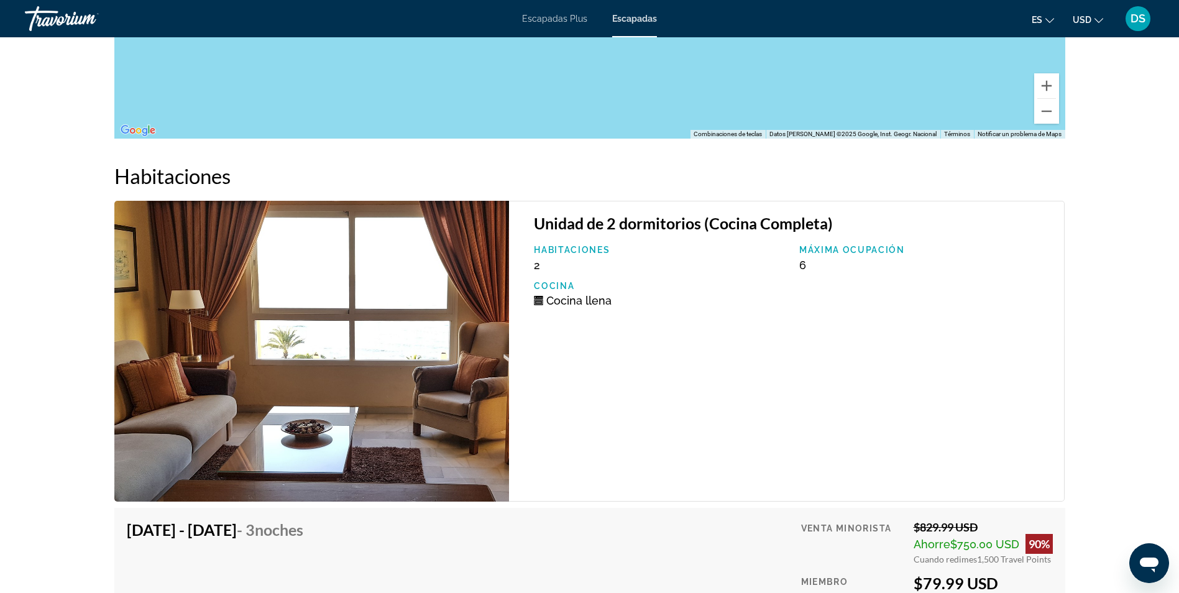
scroll to position [1826, 0]
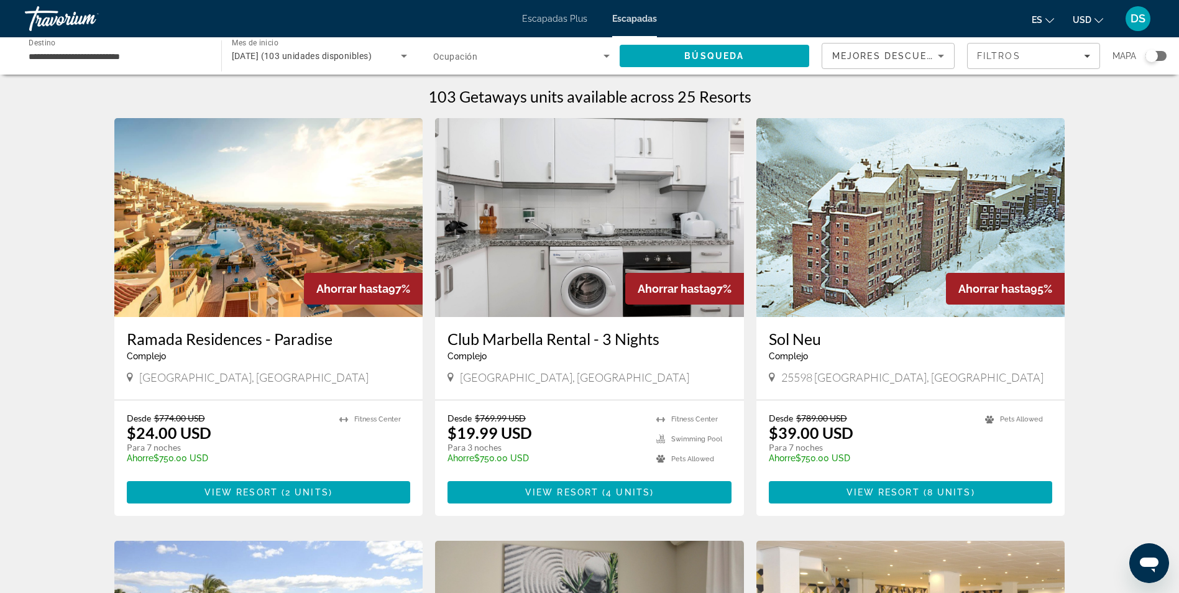
click at [349, 59] on span "[DATE] (103 unidades disponibles)" at bounding box center [302, 56] width 140 height 10
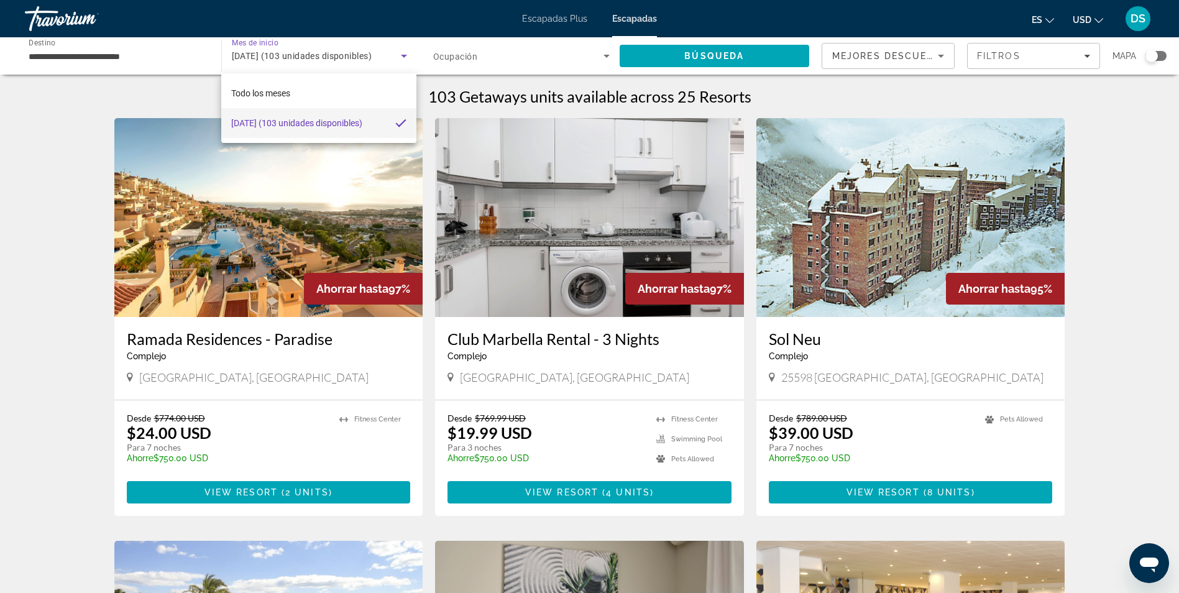
click at [314, 127] on span "[DATE] (103 unidades disponibles)" at bounding box center [296, 123] width 131 height 15
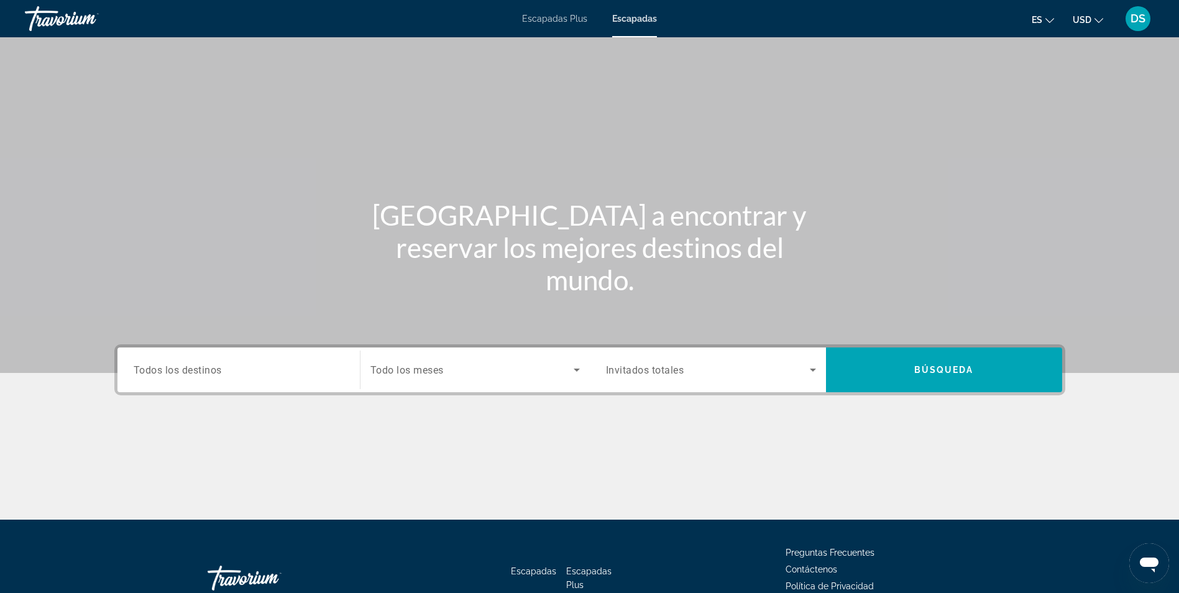
click at [286, 378] on div "Widget de búsqueda" at bounding box center [239, 369] width 210 height 35
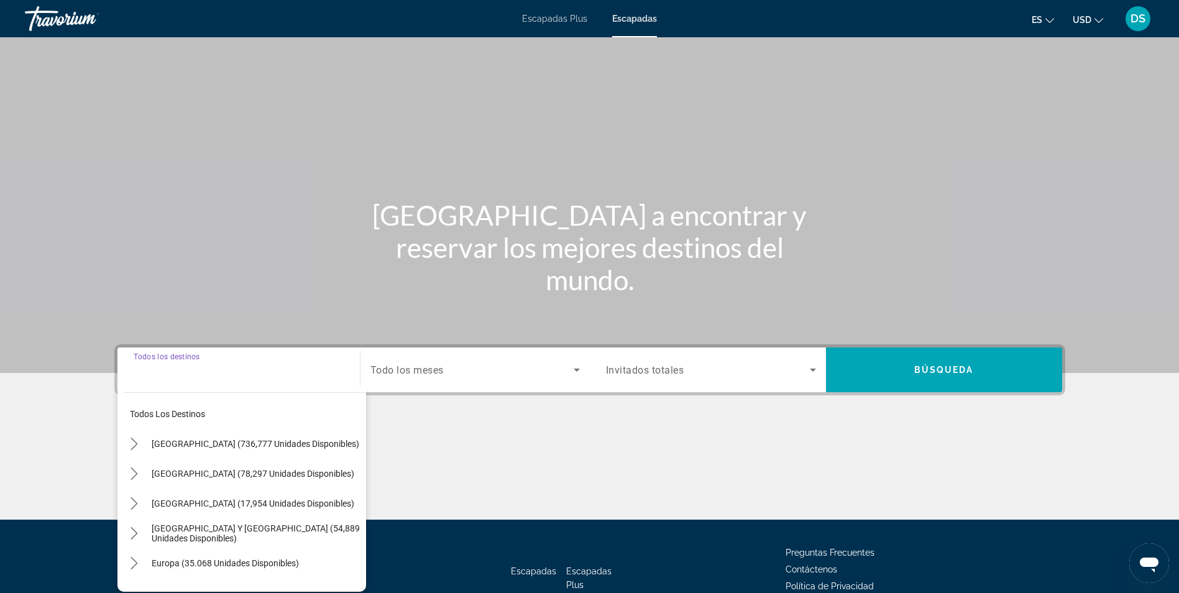
scroll to position [79, 0]
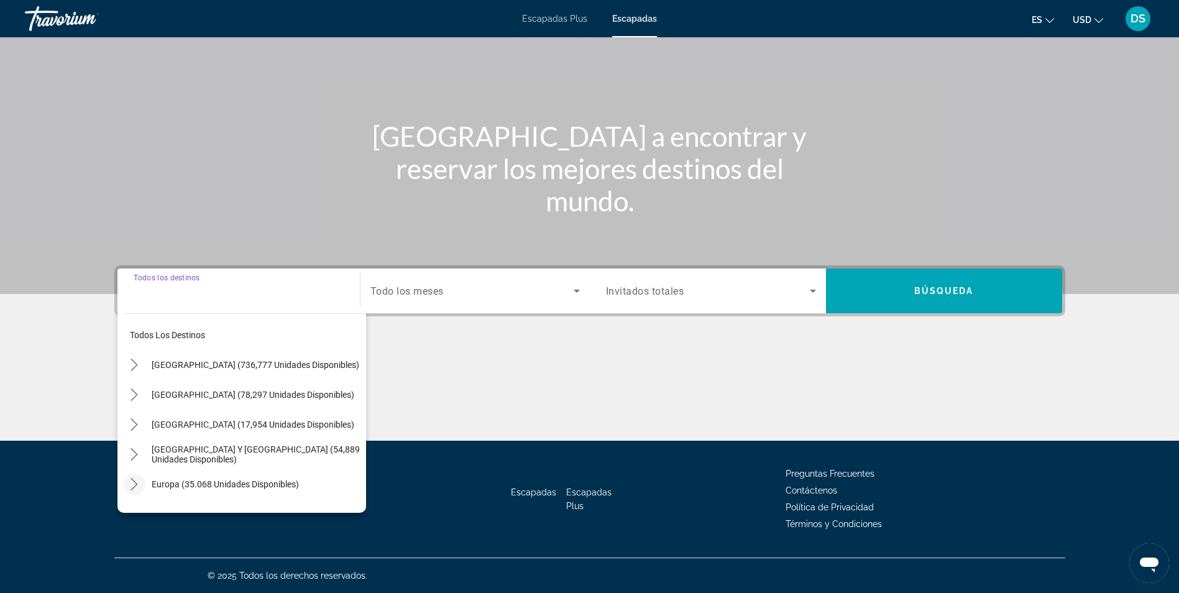
click at [132, 482] on icon "Toggle Europe (35.068 unidades disponibles) submenu" at bounding box center [134, 484] width 12 height 12
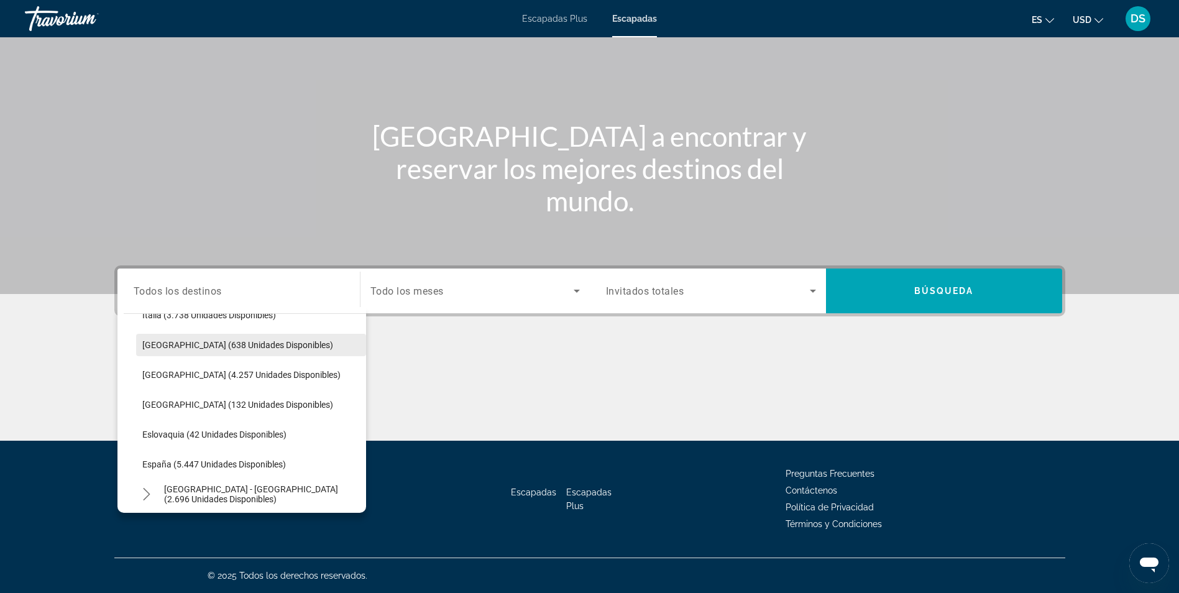
scroll to position [528, 0]
click at [155, 465] on span "España (5.447 unidades disponibles)" at bounding box center [214, 463] width 144 height 10
type input "**********"
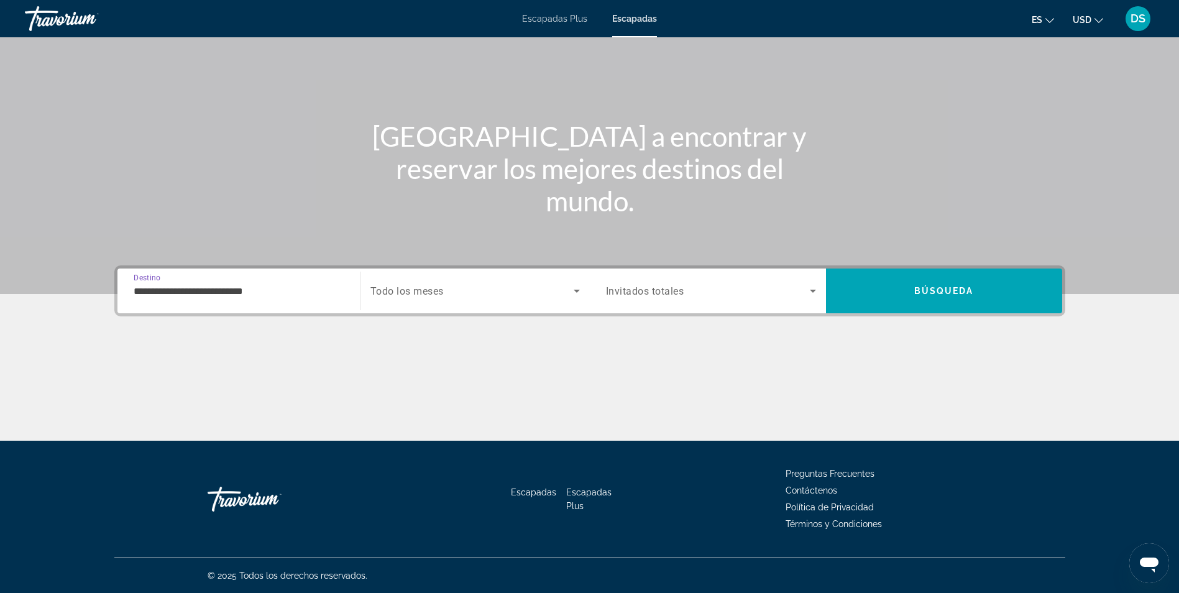
click at [444, 291] on span "Todo los meses" at bounding box center [406, 291] width 73 height 12
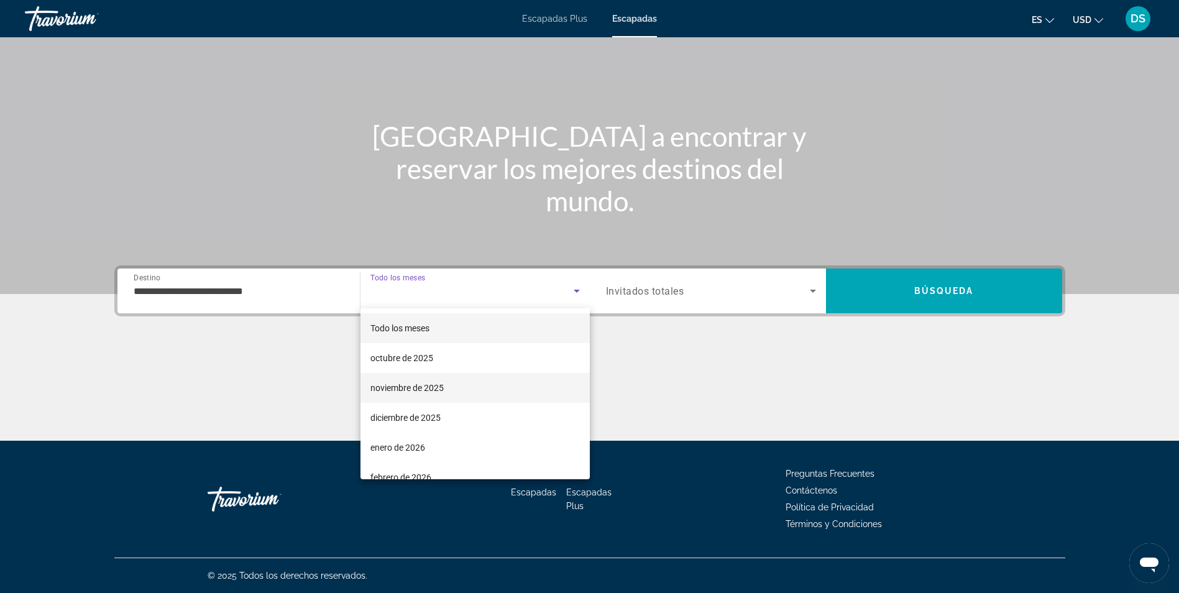
click at [438, 382] on span "noviembre de 2025" at bounding box center [406, 387] width 73 height 15
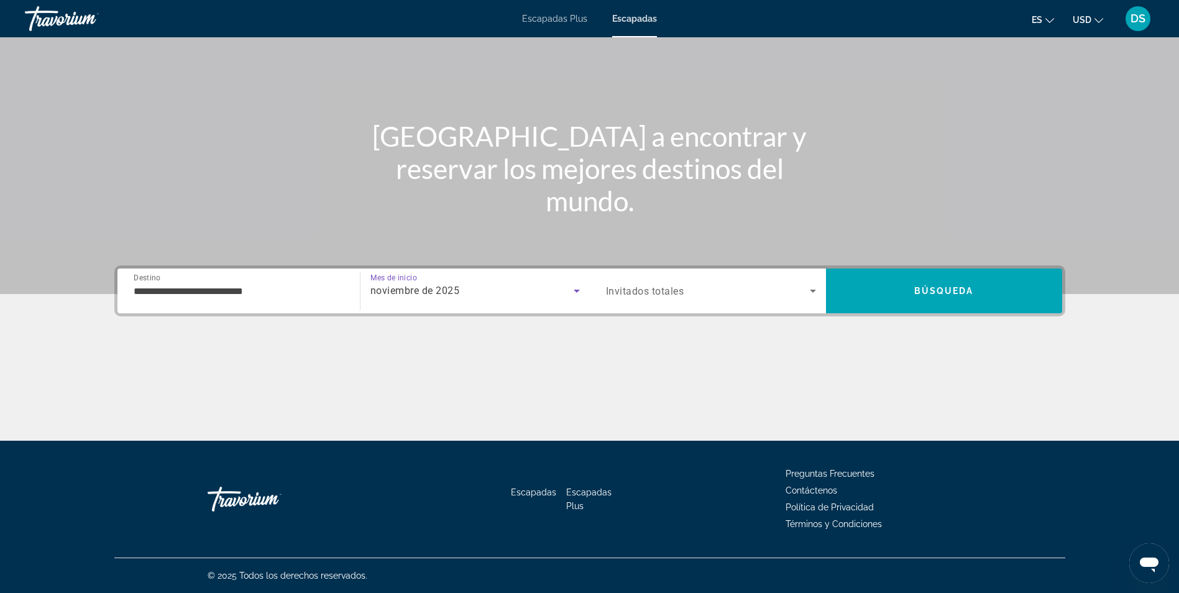
click at [608, 297] on span "Widget de búsqueda" at bounding box center [708, 290] width 204 height 15
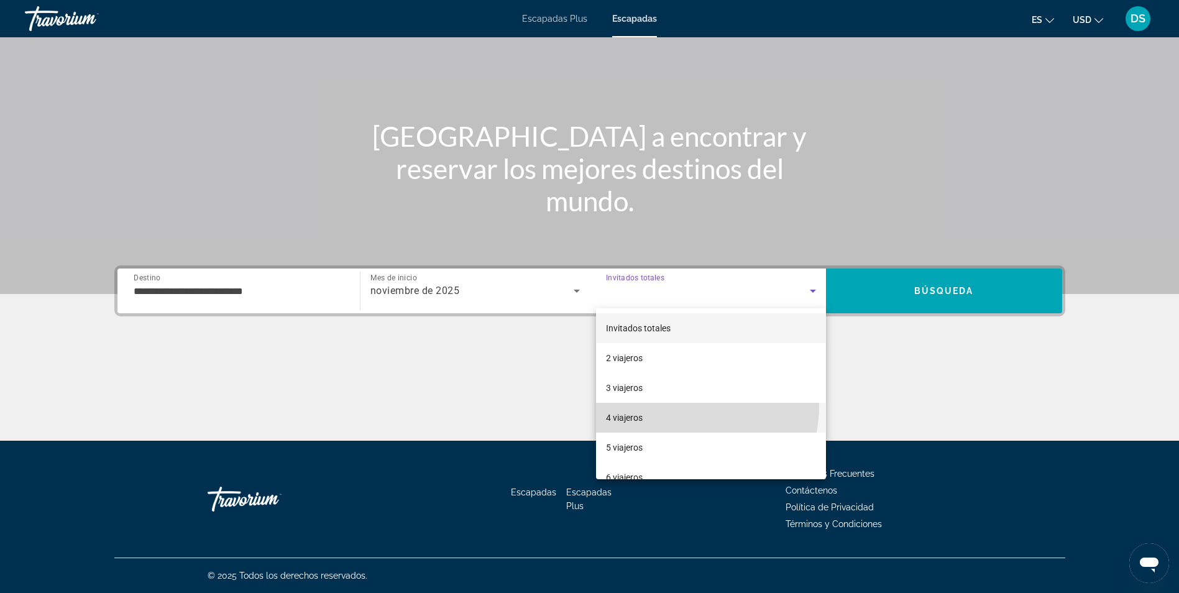
click at [691, 406] on mat-option "4 viajeros" at bounding box center [711, 418] width 230 height 30
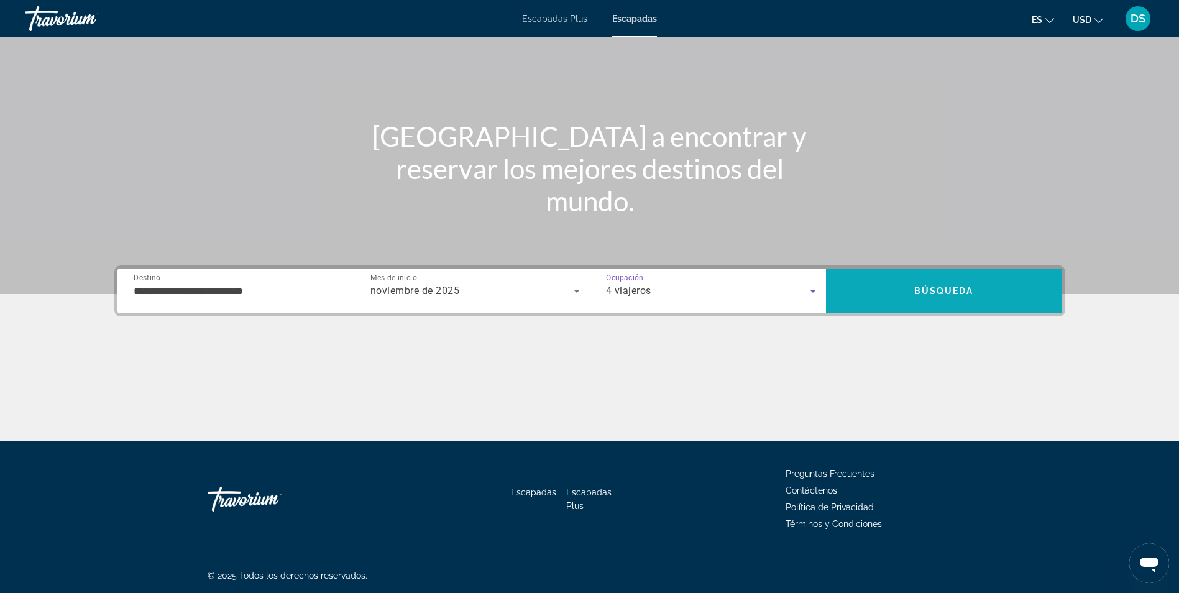
click at [920, 298] on span "Buscar" at bounding box center [944, 291] width 236 height 30
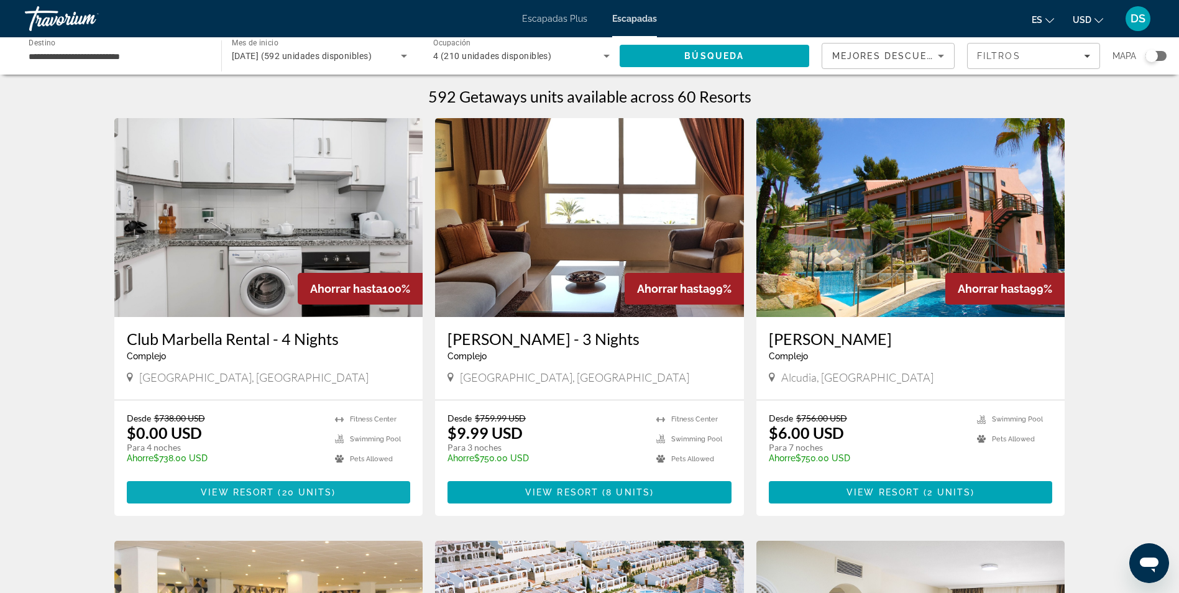
click at [264, 494] on span "View Resort" at bounding box center [237, 492] width 73 height 10
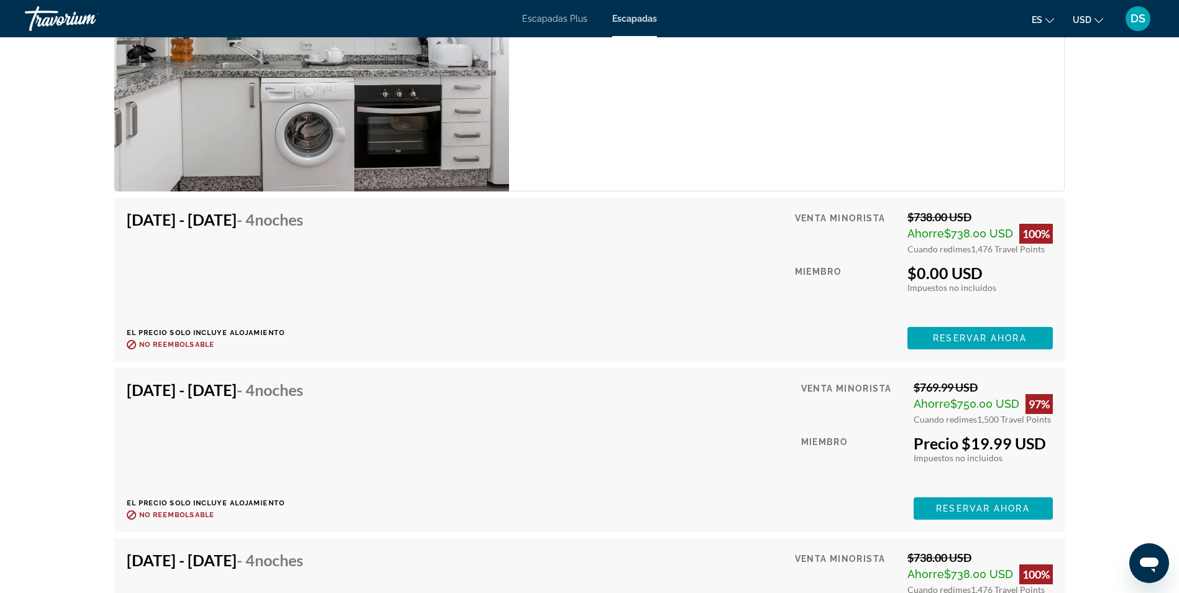
scroll to position [2175, 0]
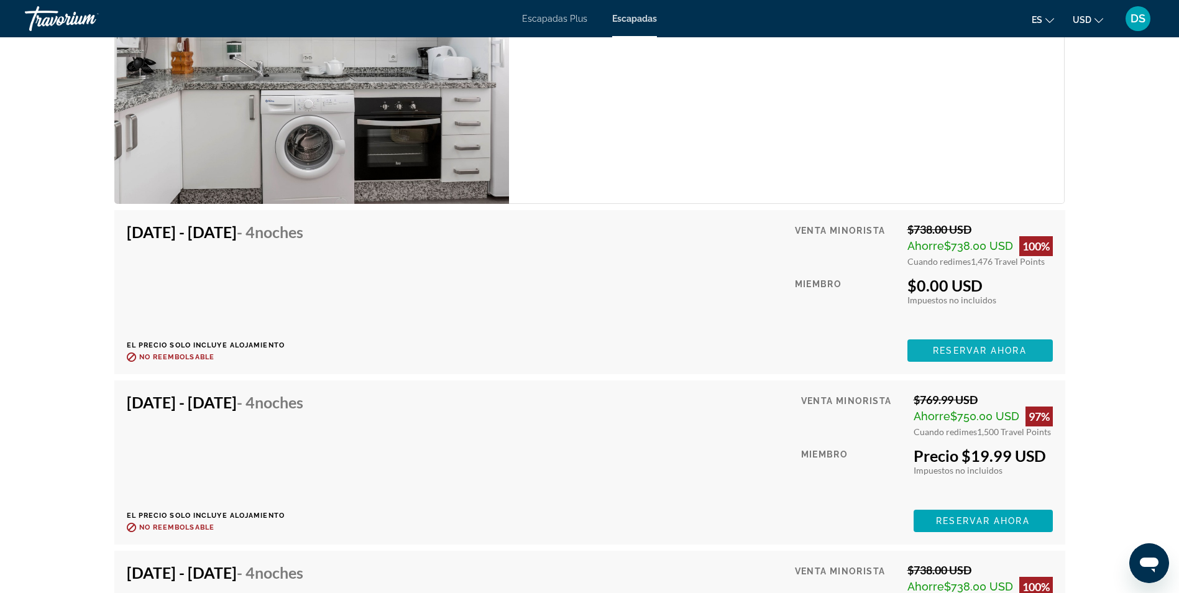
click at [976, 348] on span "Contenido principal" at bounding box center [979, 351] width 145 height 30
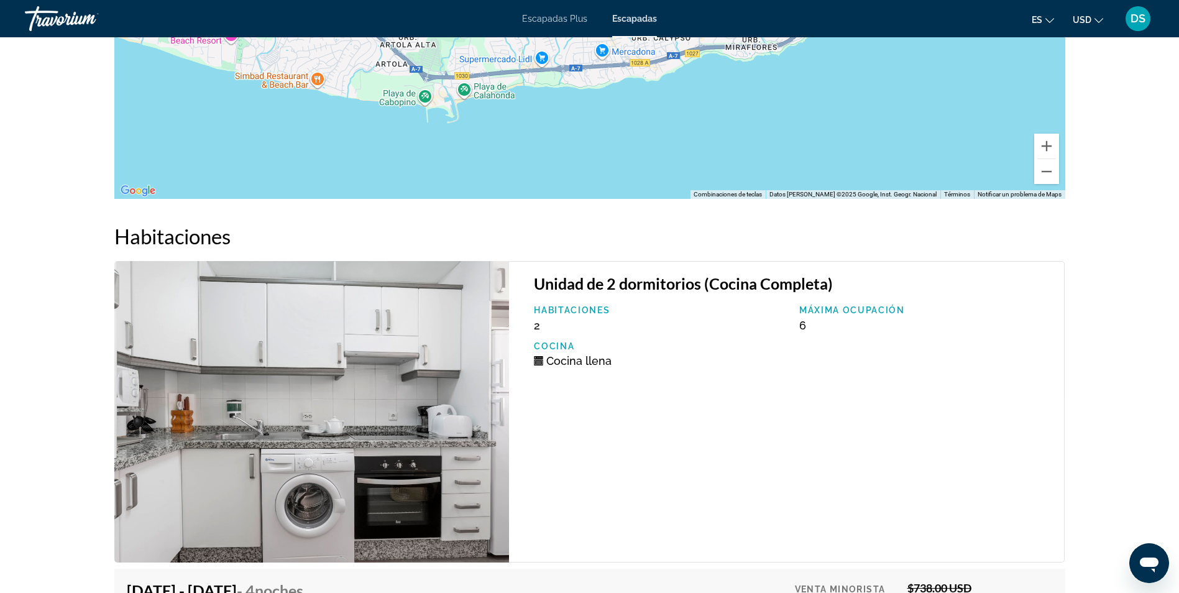
scroll to position [1630, 0]
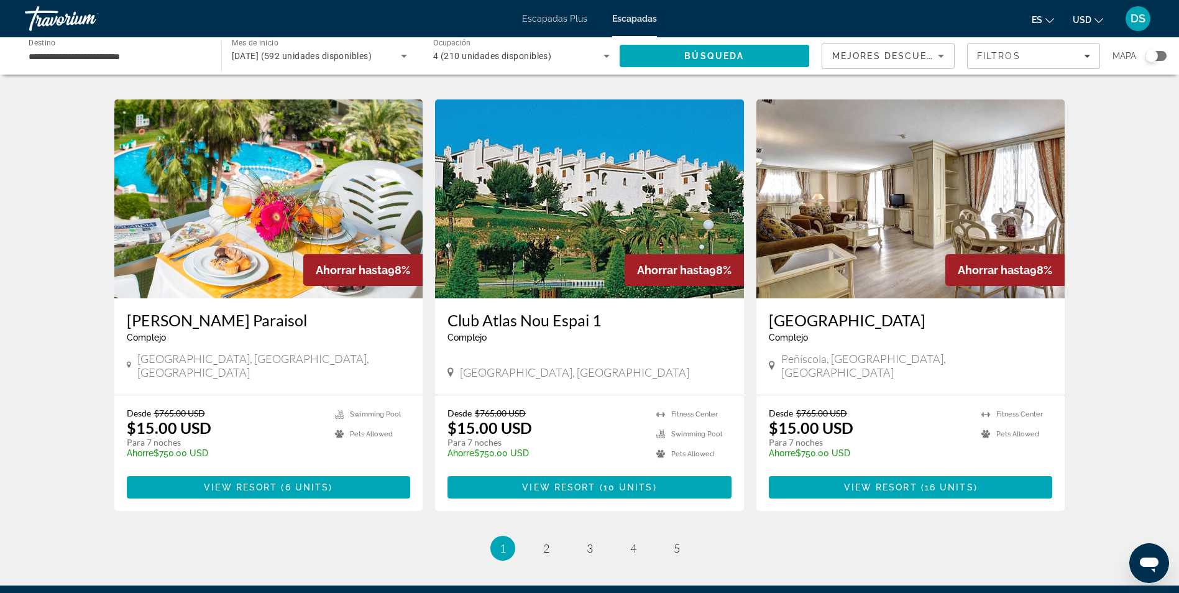
scroll to position [1367, 0]
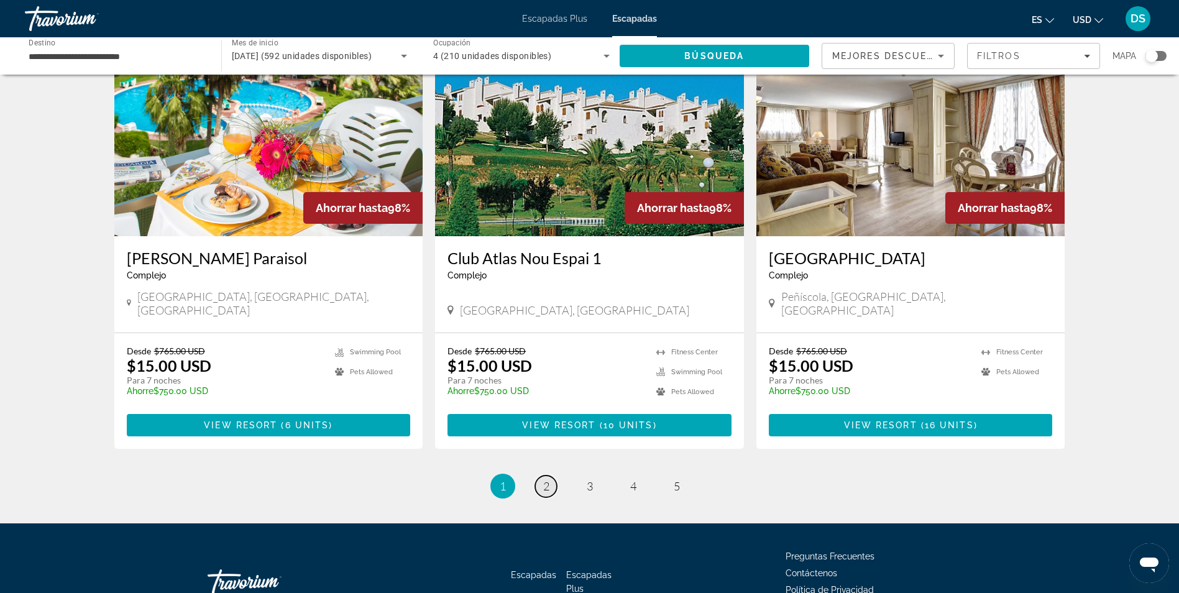
click at [548, 479] on span "2" at bounding box center [546, 486] width 6 height 14
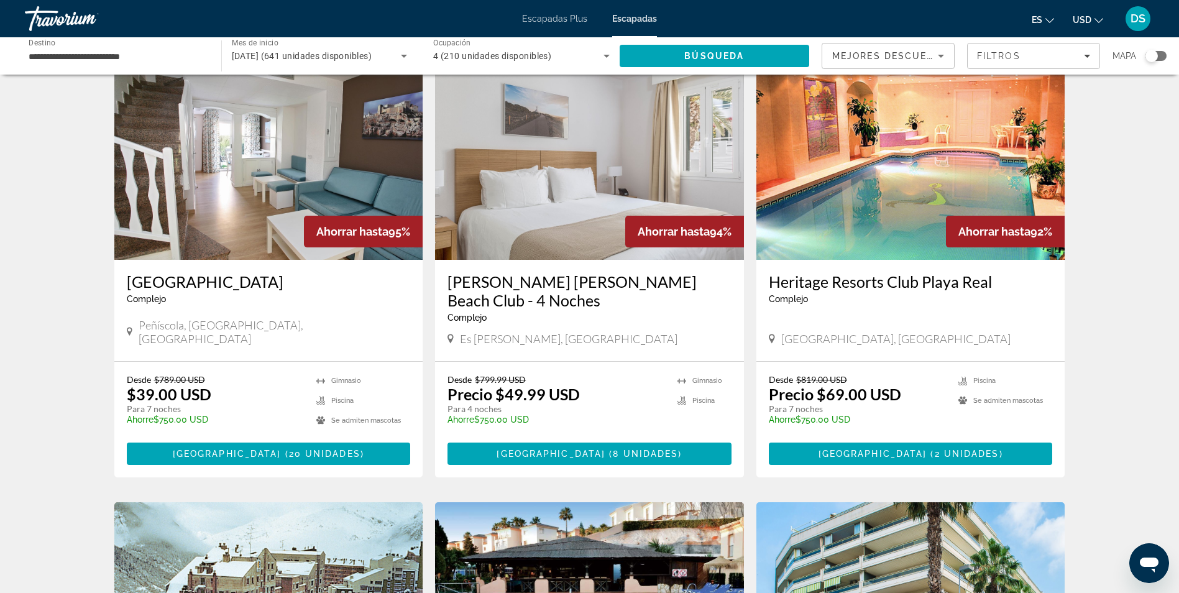
scroll to position [920, 0]
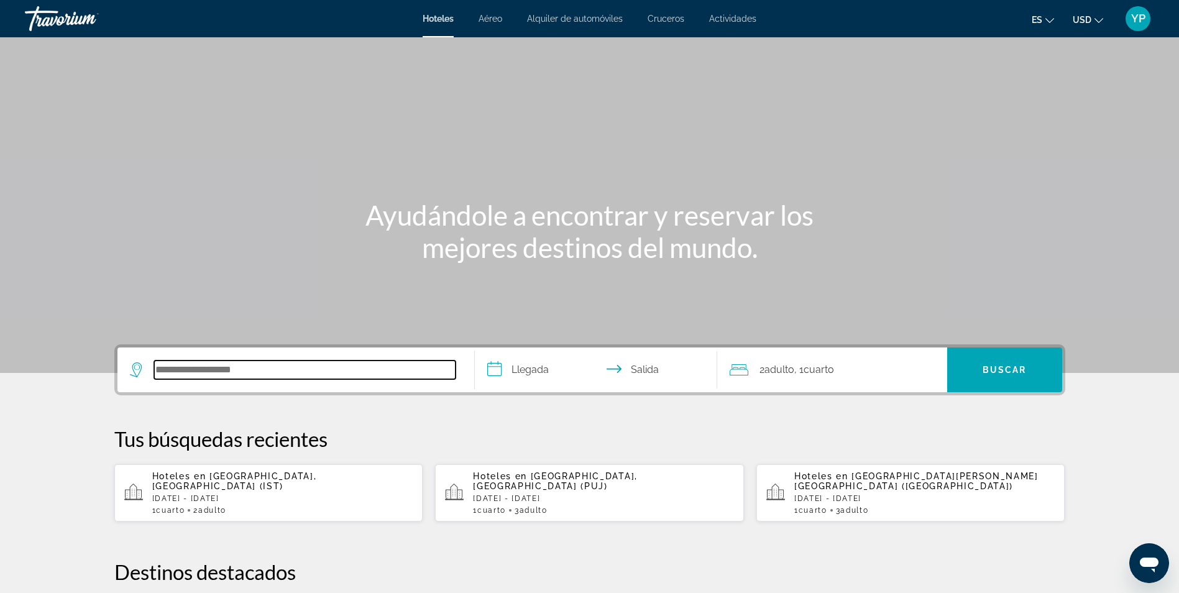
click at [315, 376] on input "Buscar destino de hotel" at bounding box center [304, 369] width 301 height 19
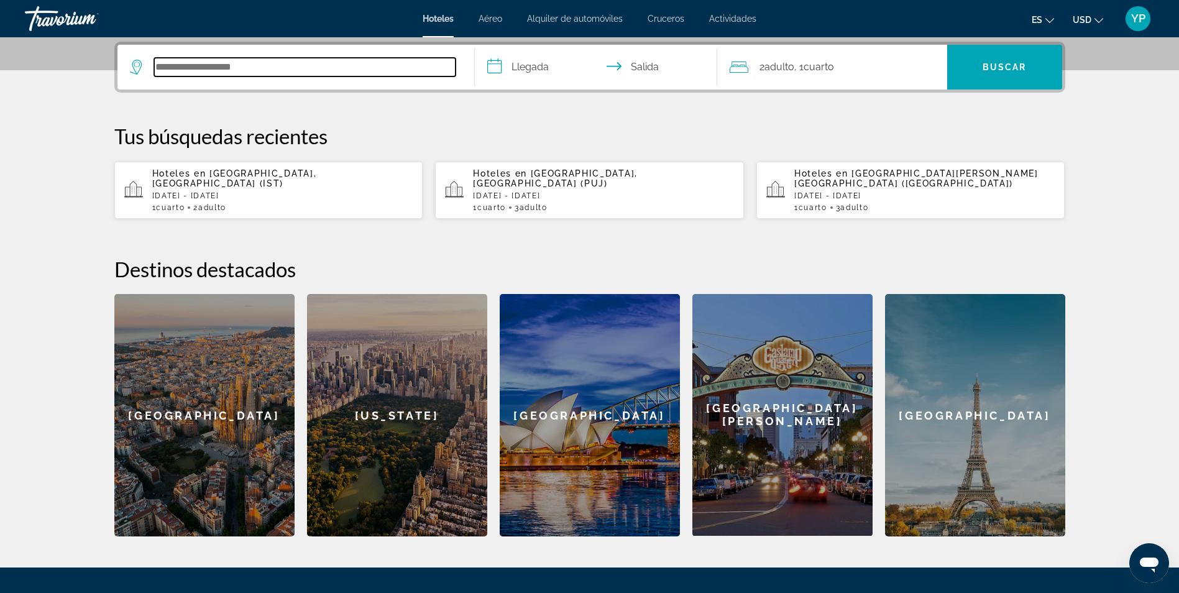
scroll to position [304, 0]
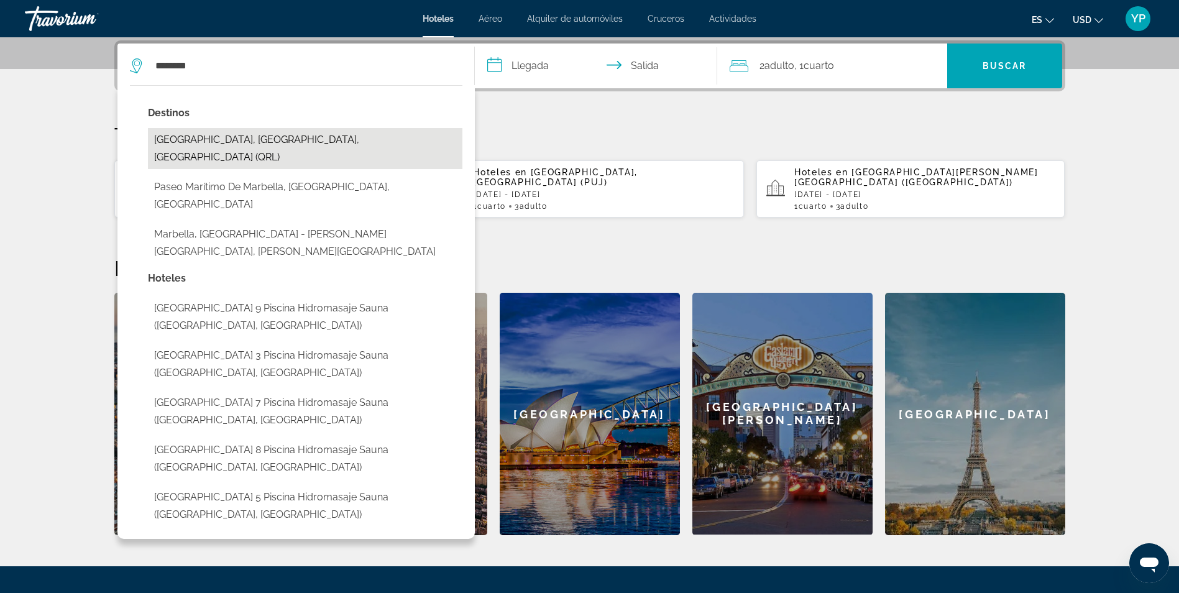
click at [236, 145] on button "Marbella, Málaga, España (QRL)" at bounding box center [305, 148] width 314 height 41
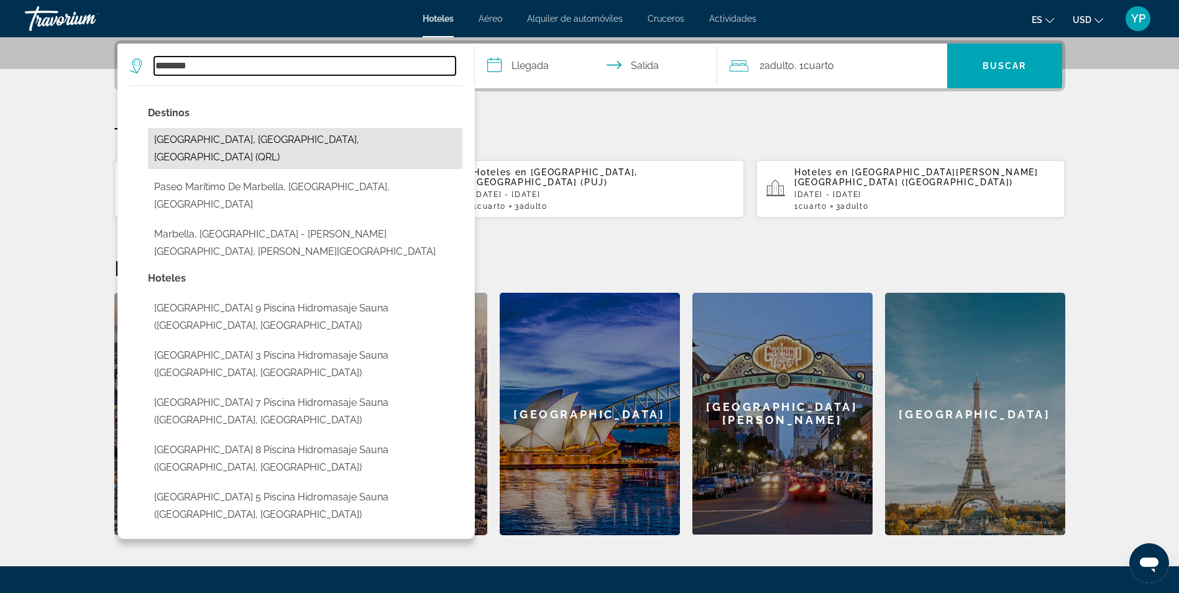
type input "**********"
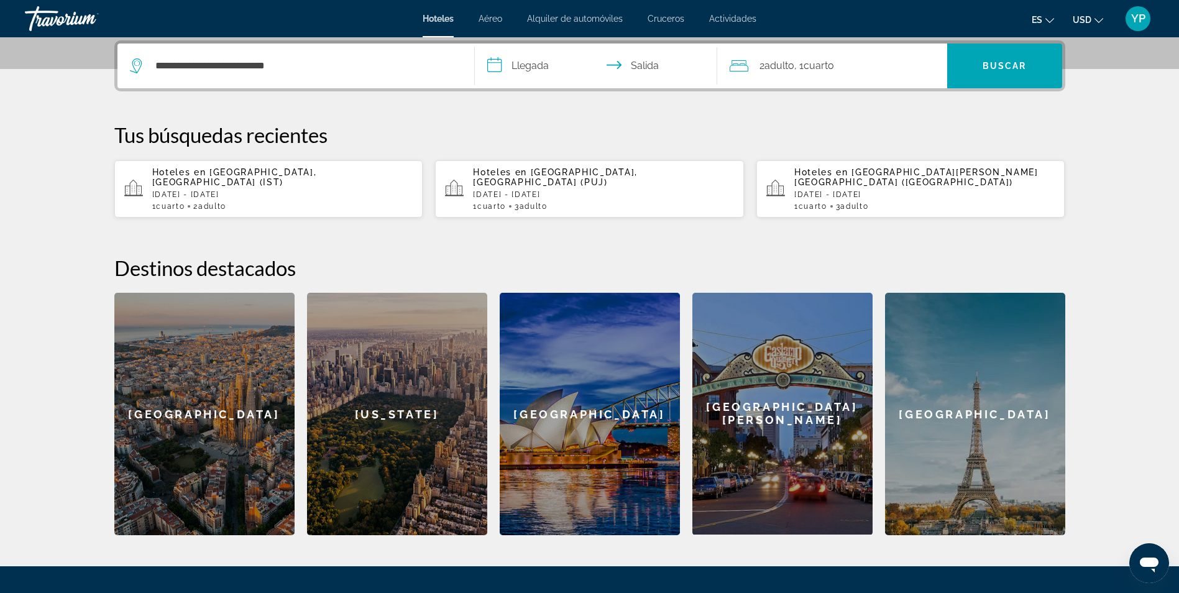
click at [523, 66] on input "**********" at bounding box center [598, 68] width 247 height 48
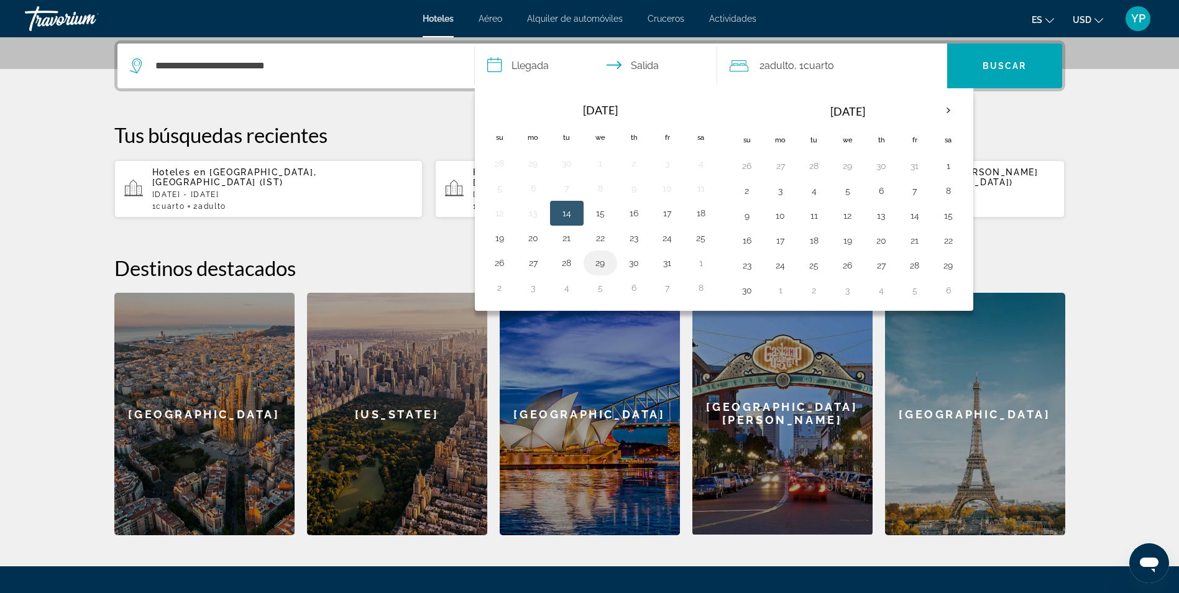
click at [598, 261] on button "29" at bounding box center [600, 262] width 20 height 17
click at [738, 194] on button "2" at bounding box center [747, 190] width 20 height 17
type input "**********"
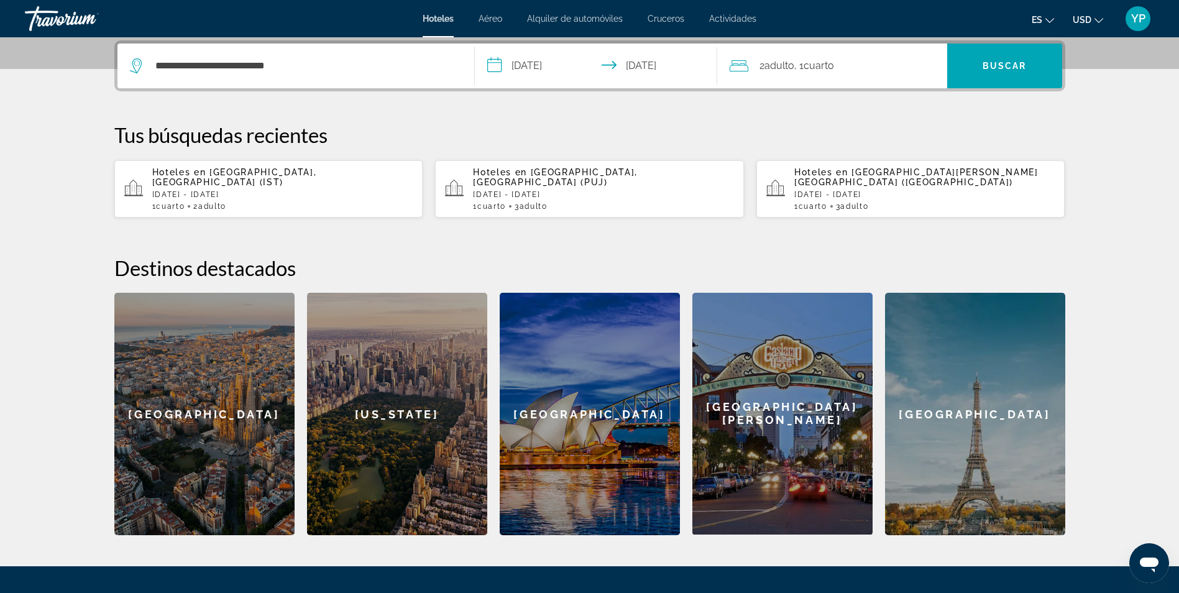
click at [882, 58] on div "2 Adulto Adulto , 1 Cuarto habitaciones" at bounding box center [839, 65] width 218 height 17
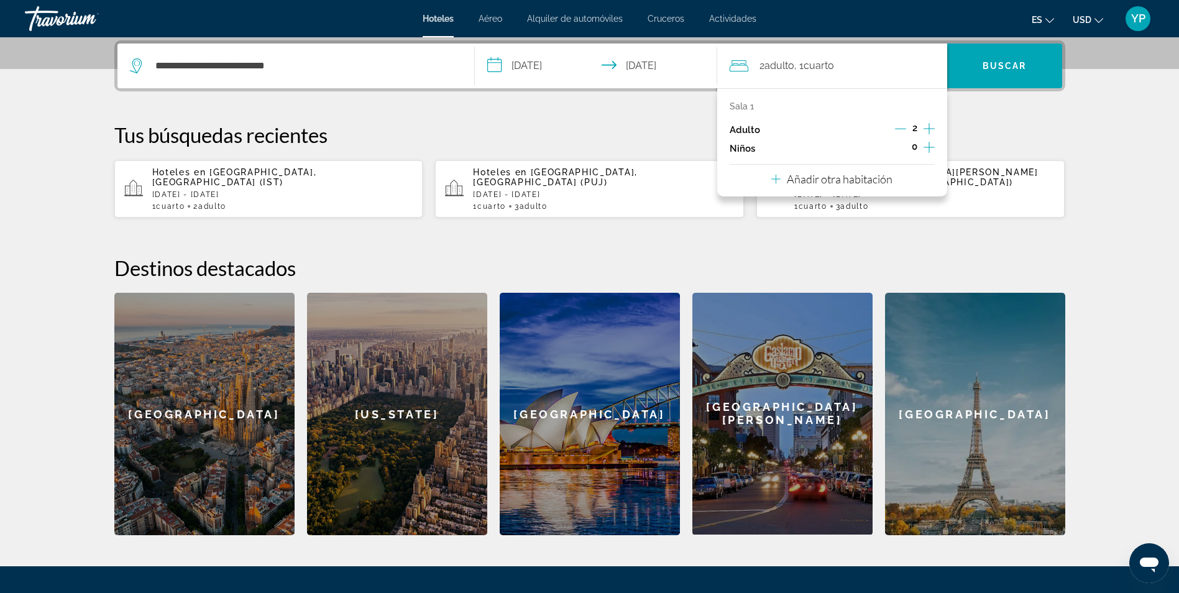
click at [929, 126] on icon "Incrementar adultos" at bounding box center [928, 128] width 11 height 11
click at [975, 82] on span "Buscar" at bounding box center [1004, 66] width 115 height 45
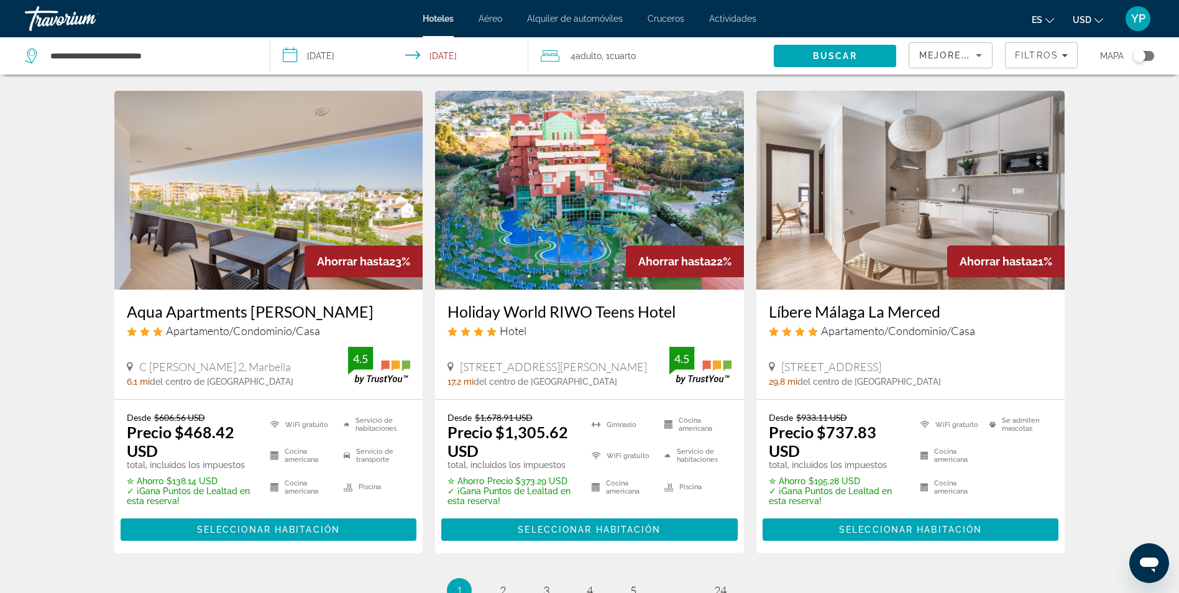
scroll to position [1678, 0]
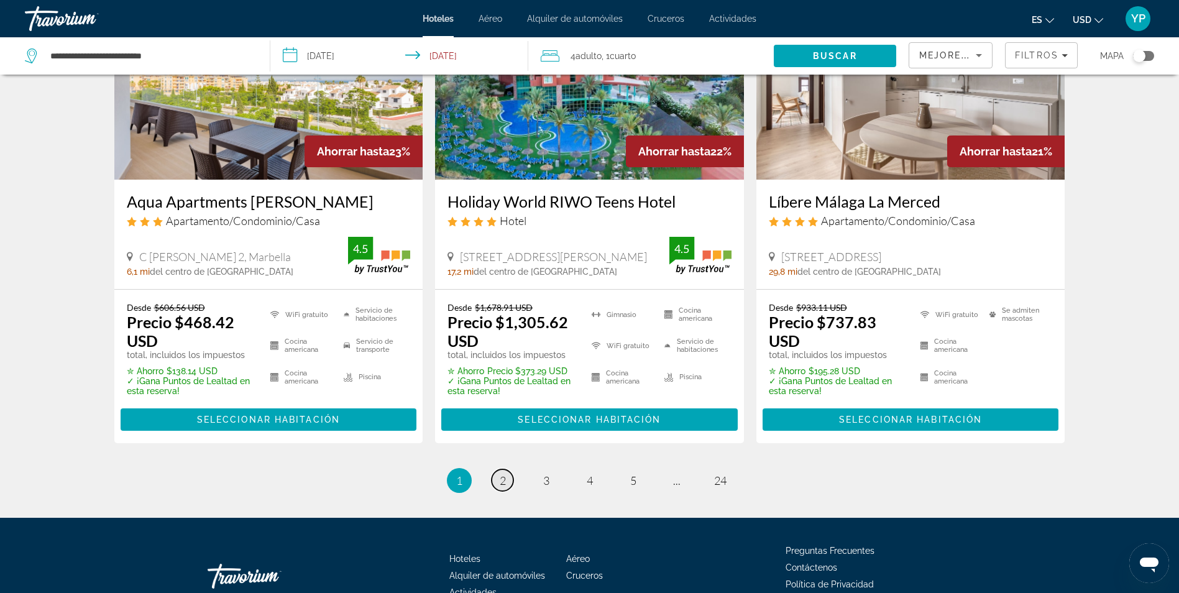
click at [493, 469] on link "página 2" at bounding box center [503, 480] width 22 height 22
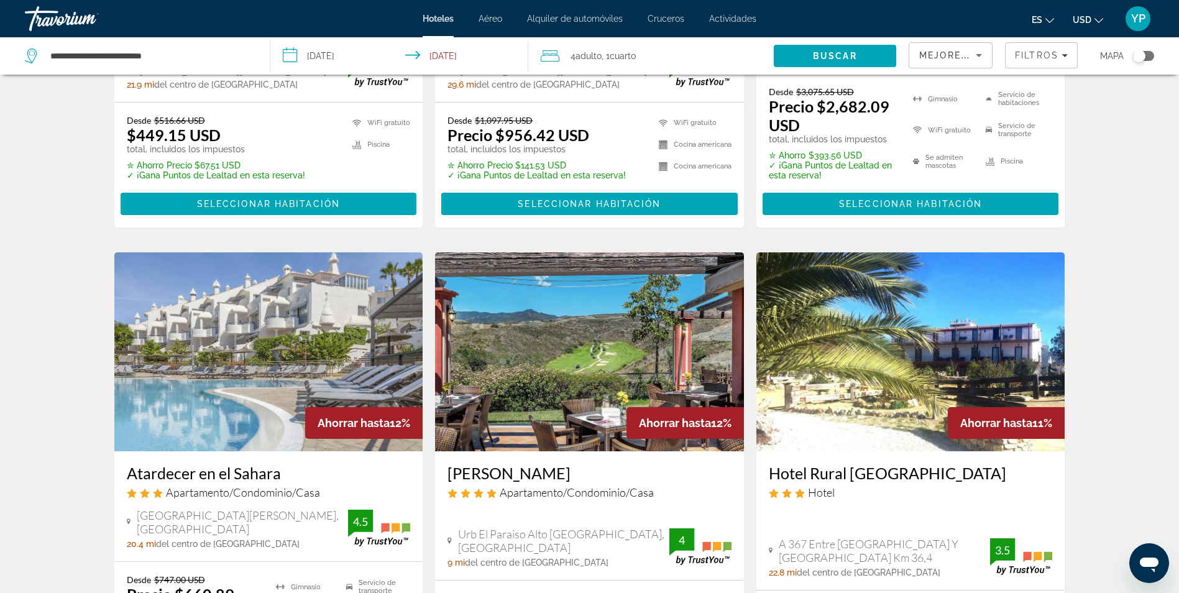
scroll to position [1429, 0]
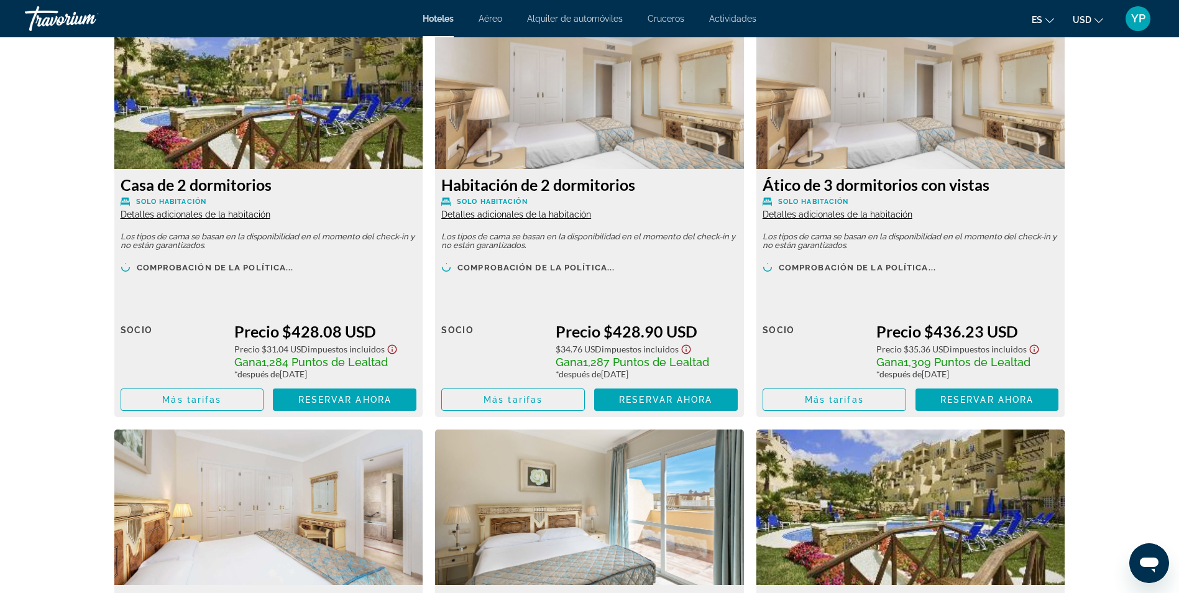
scroll to position [2175, 0]
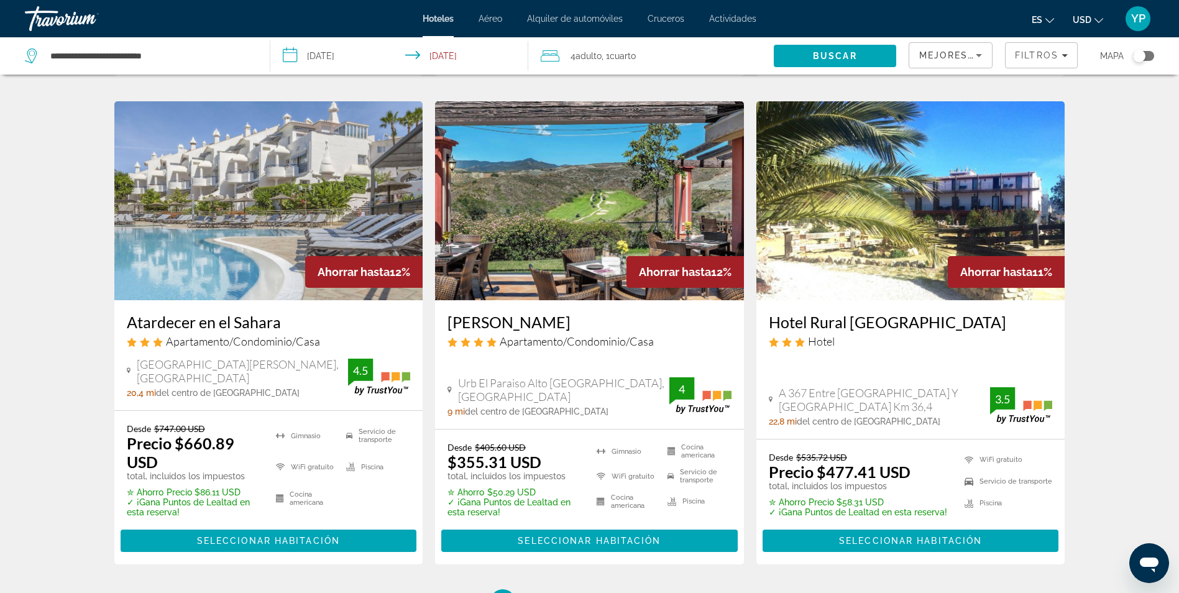
scroll to position [1554, 0]
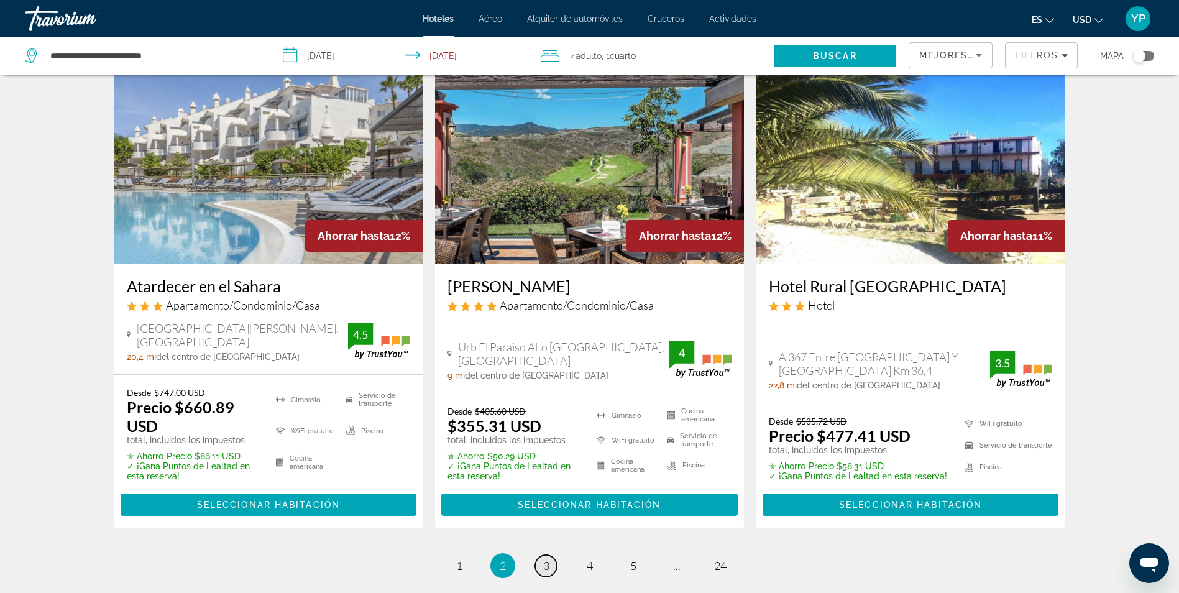
click at [543, 559] on span "3" at bounding box center [546, 566] width 6 height 14
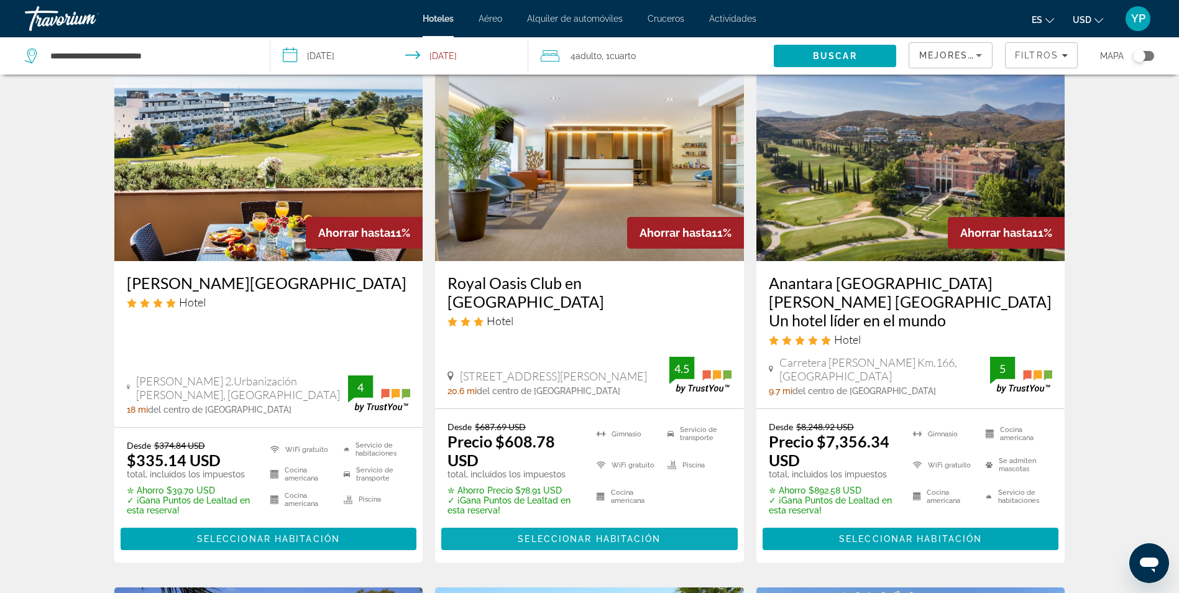
scroll to position [124, 0]
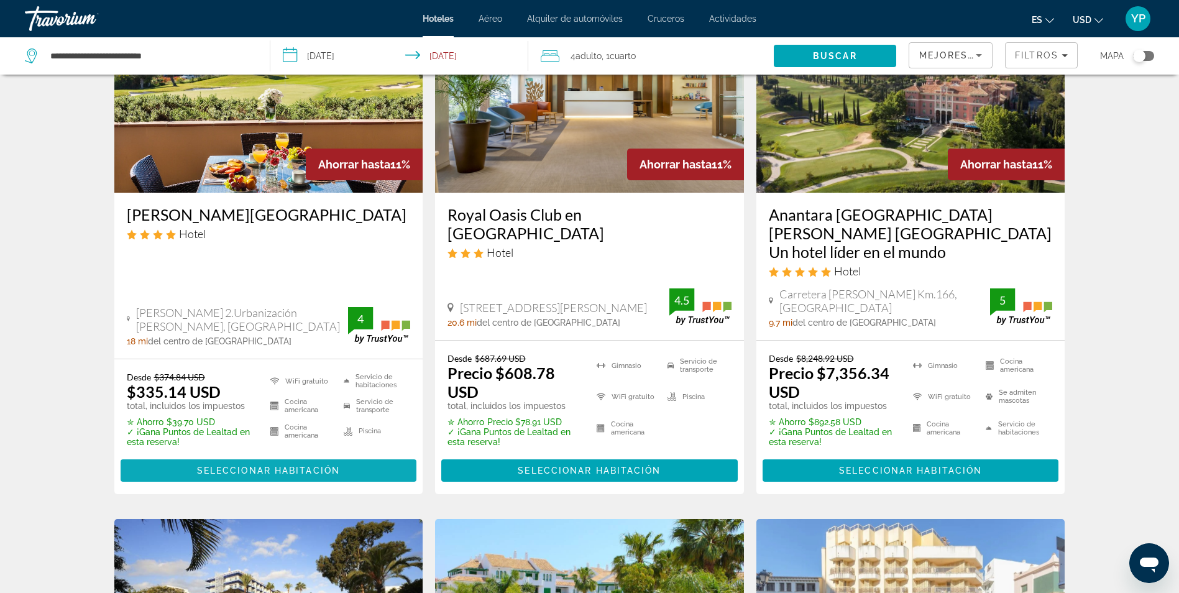
click at [247, 465] on span "Seleccionar habitación" at bounding box center [268, 470] width 143 height 10
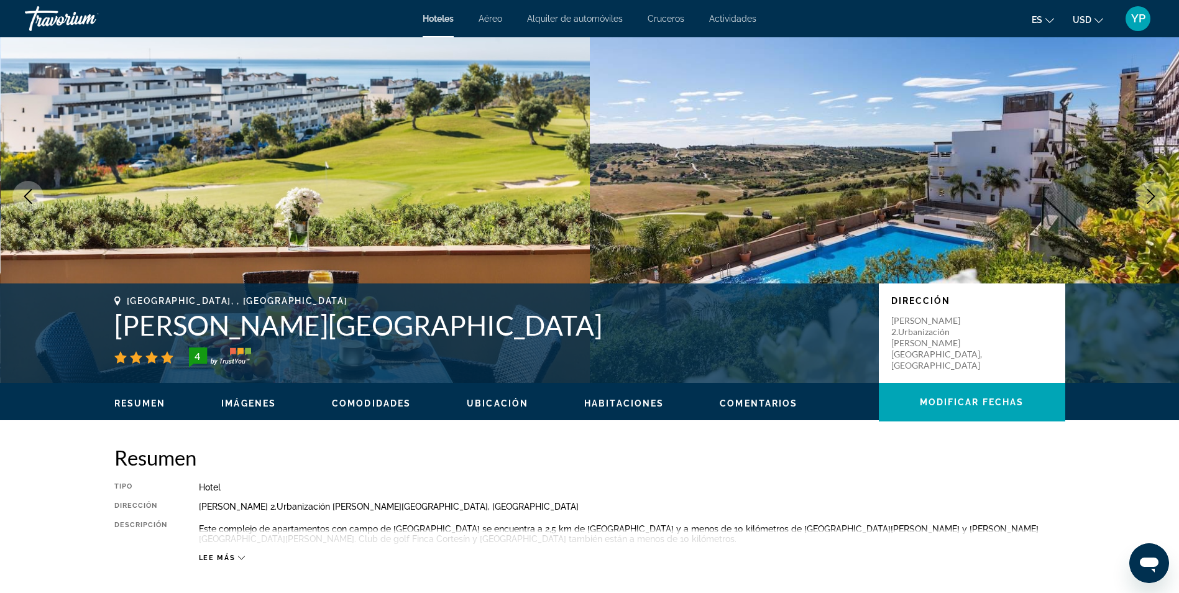
scroll to position [25, 0]
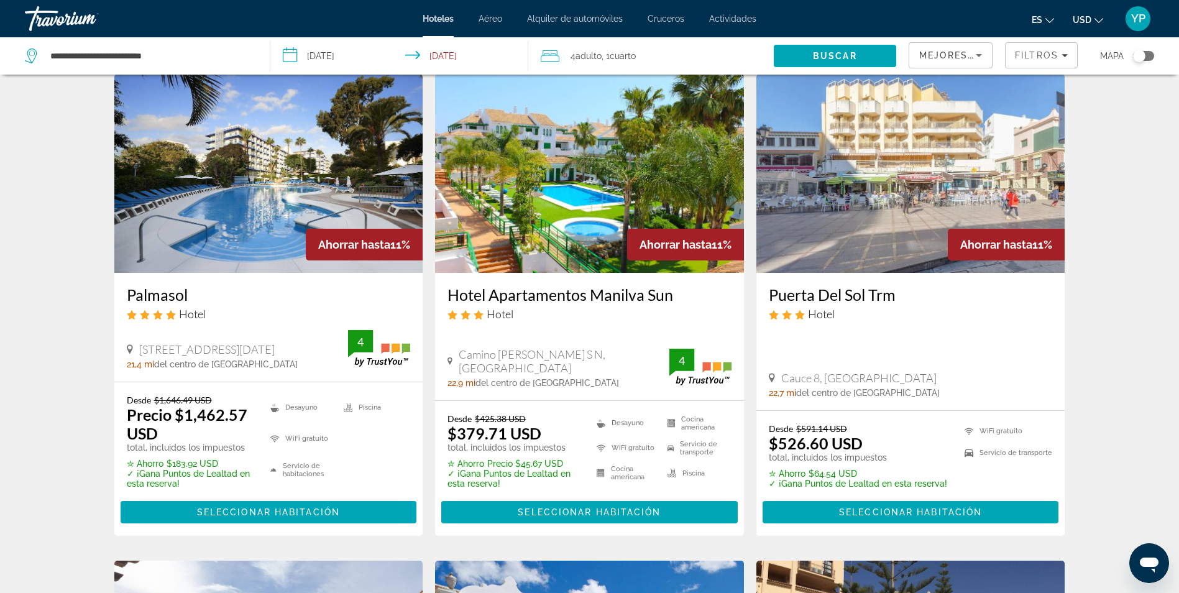
scroll to position [559, 0]
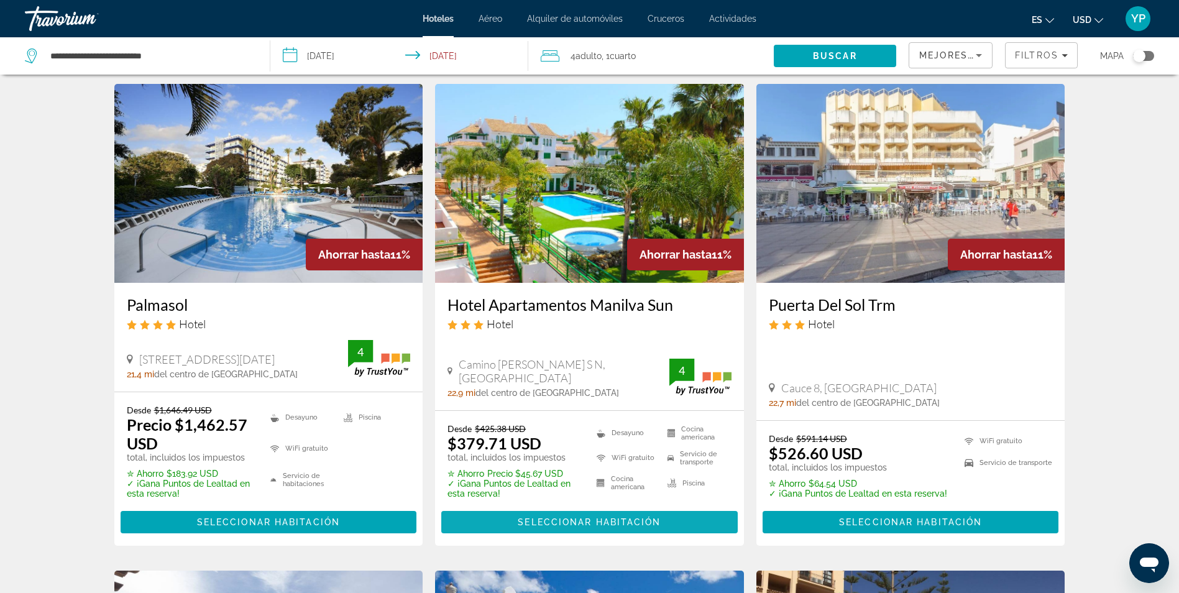
click at [567, 525] on span "Seleccionar habitación" at bounding box center [589, 522] width 143 height 10
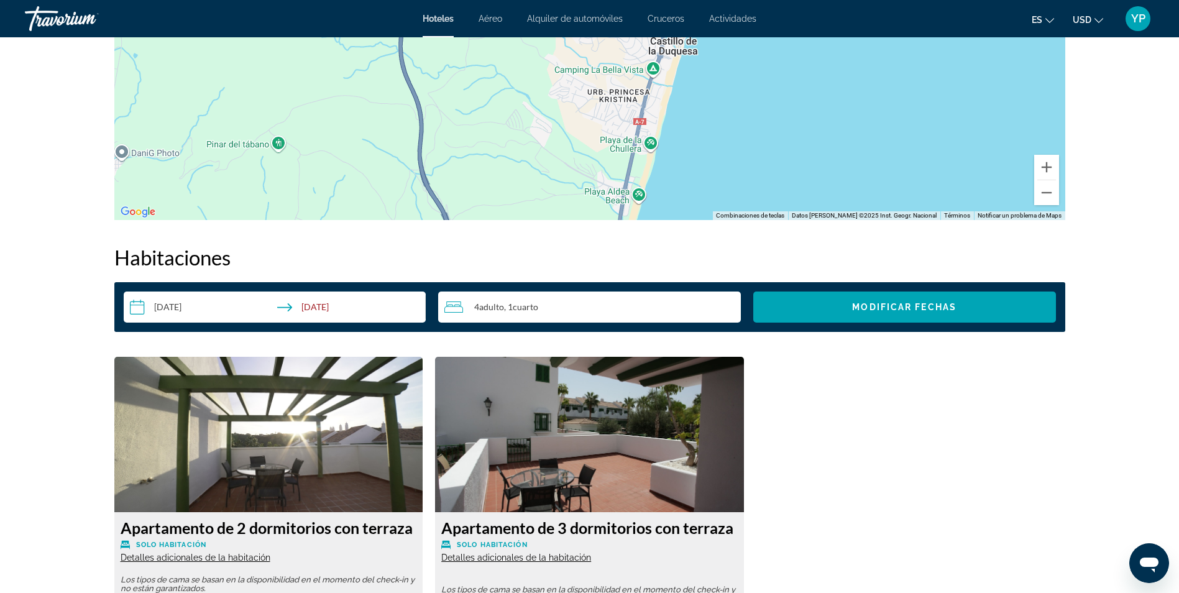
scroll to position [1330, 0]
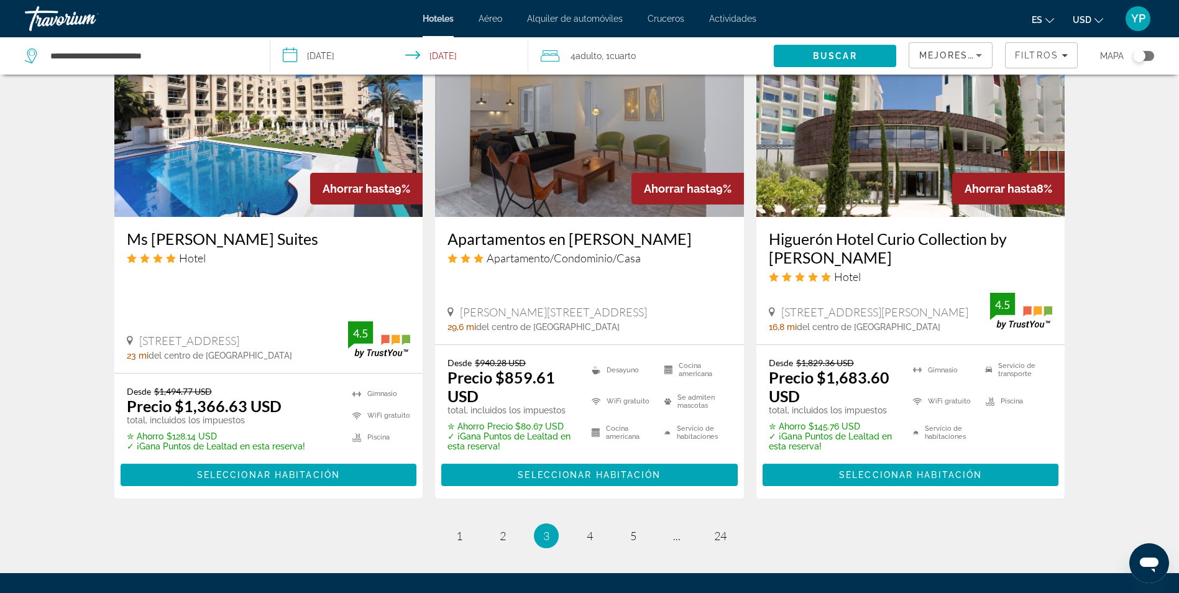
scroll to position [1678, 0]
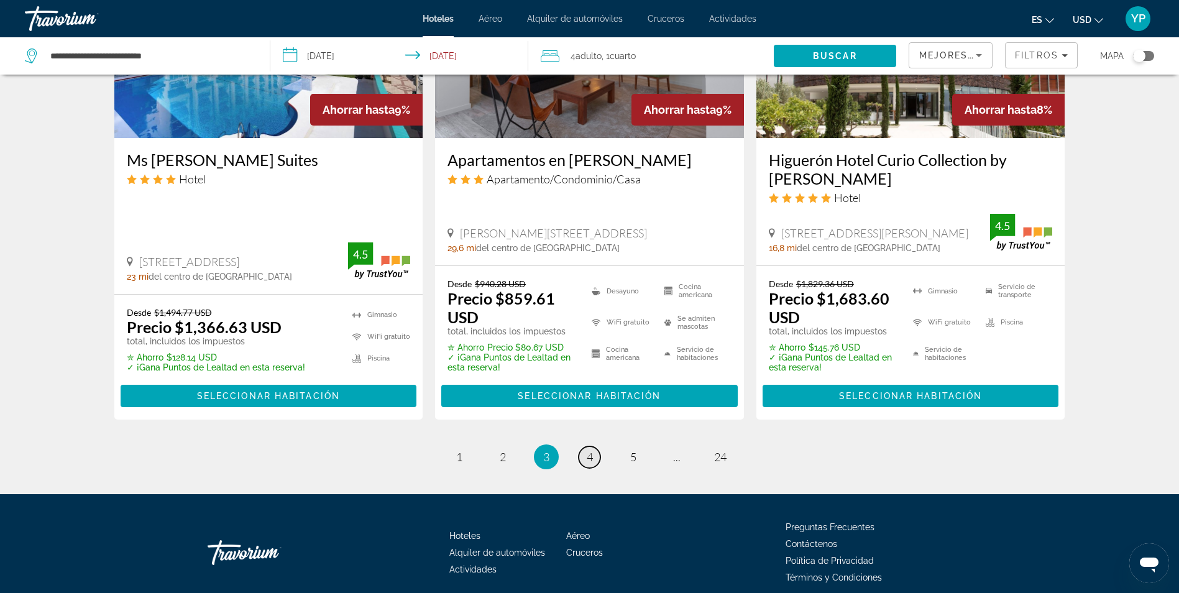
click at [592, 455] on span "4" at bounding box center [590, 457] width 6 height 14
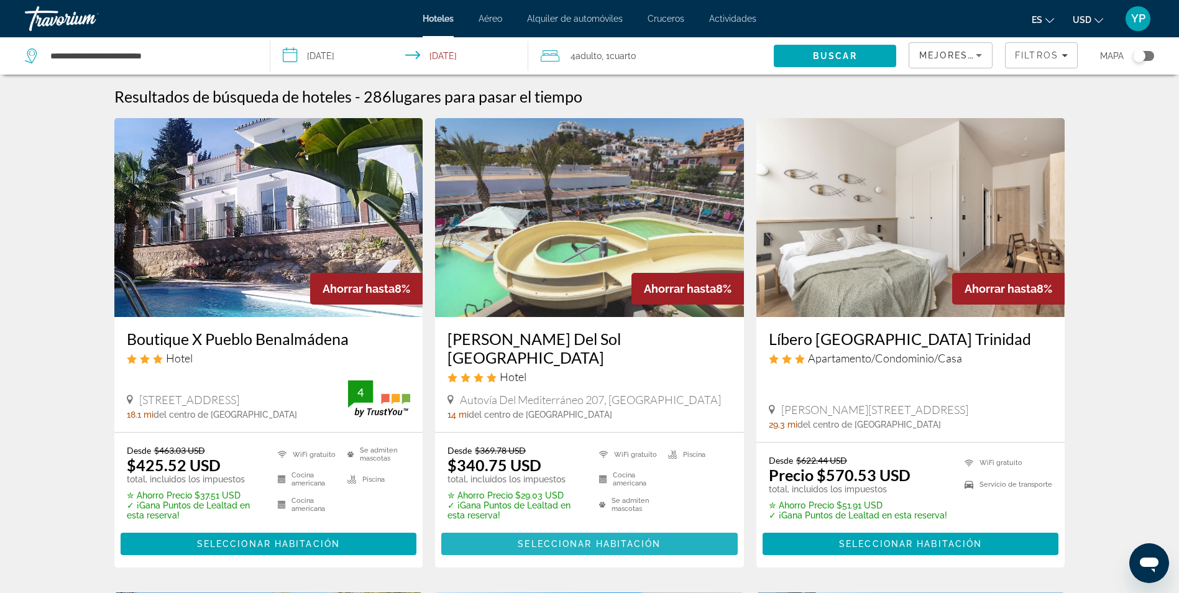
click at [579, 539] on span "Seleccionar habitación" at bounding box center [589, 544] width 143 height 10
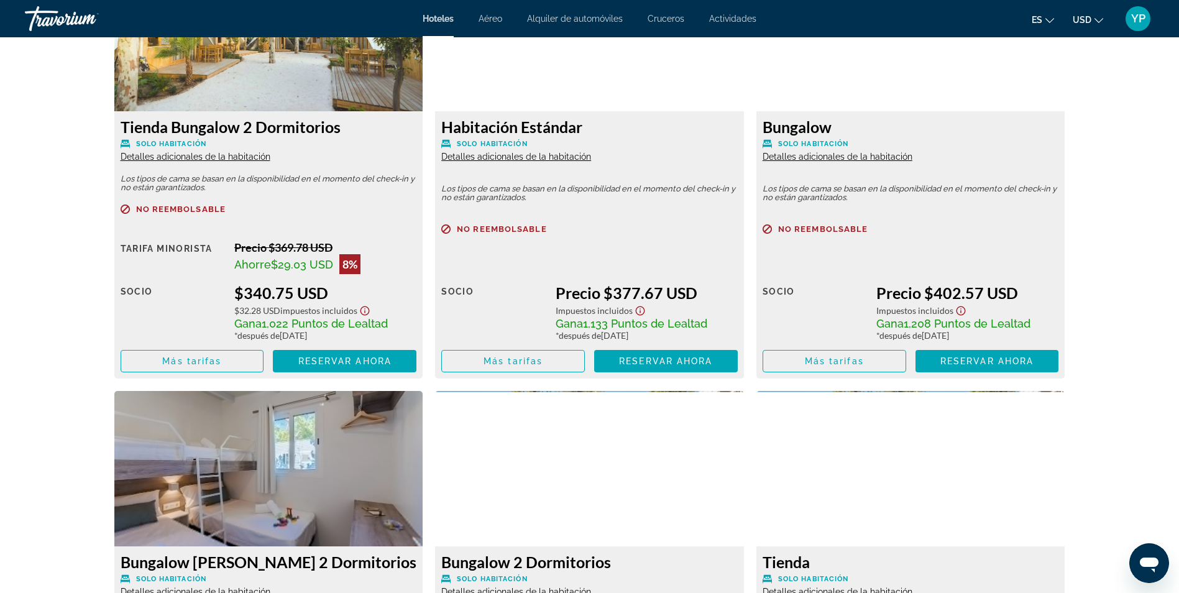
scroll to position [1802, 0]
